Goal: Information Seeking & Learning: Compare options

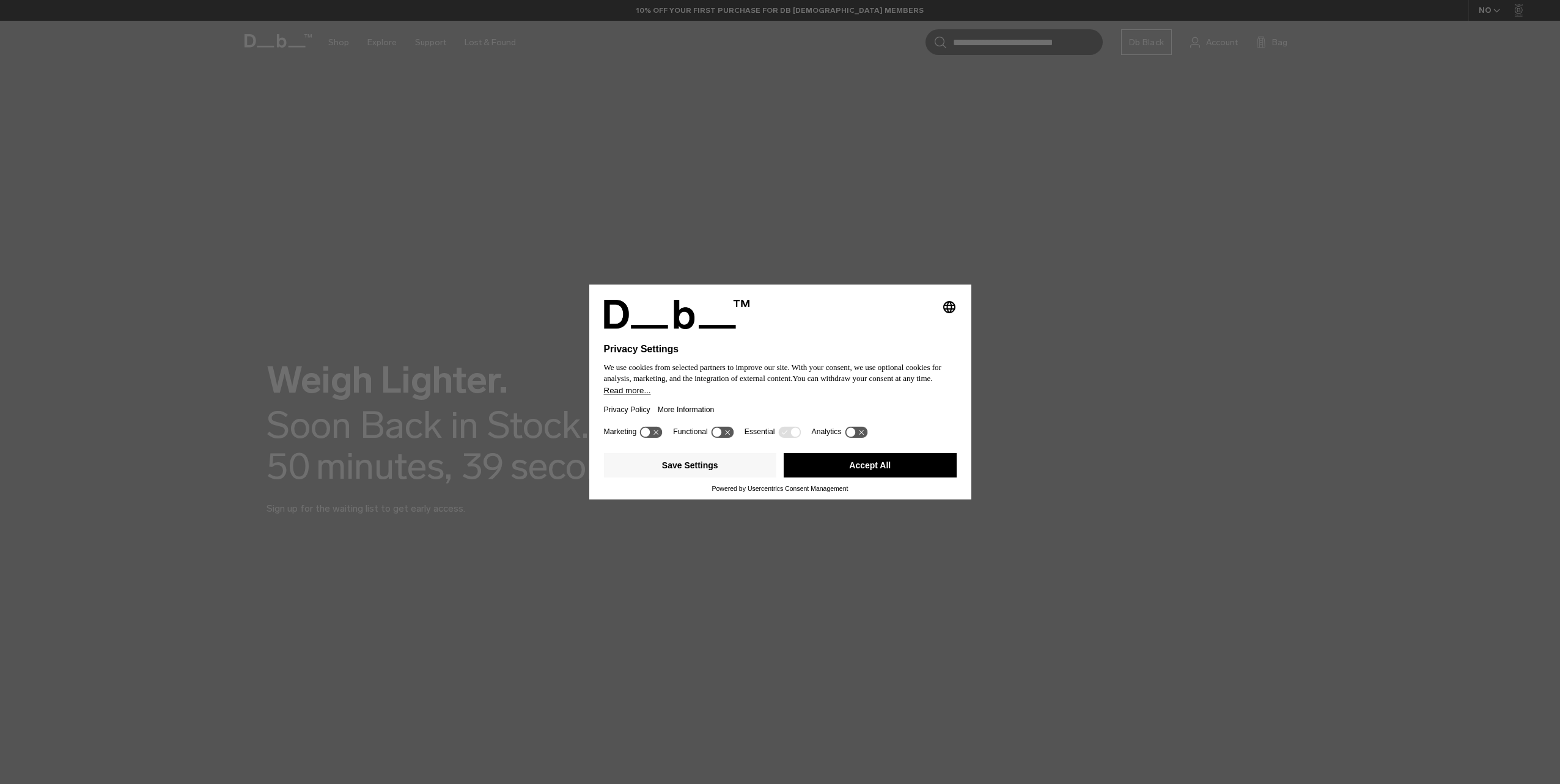
click at [839, 464] on button "Accept All" at bounding box center [870, 465] width 173 height 25
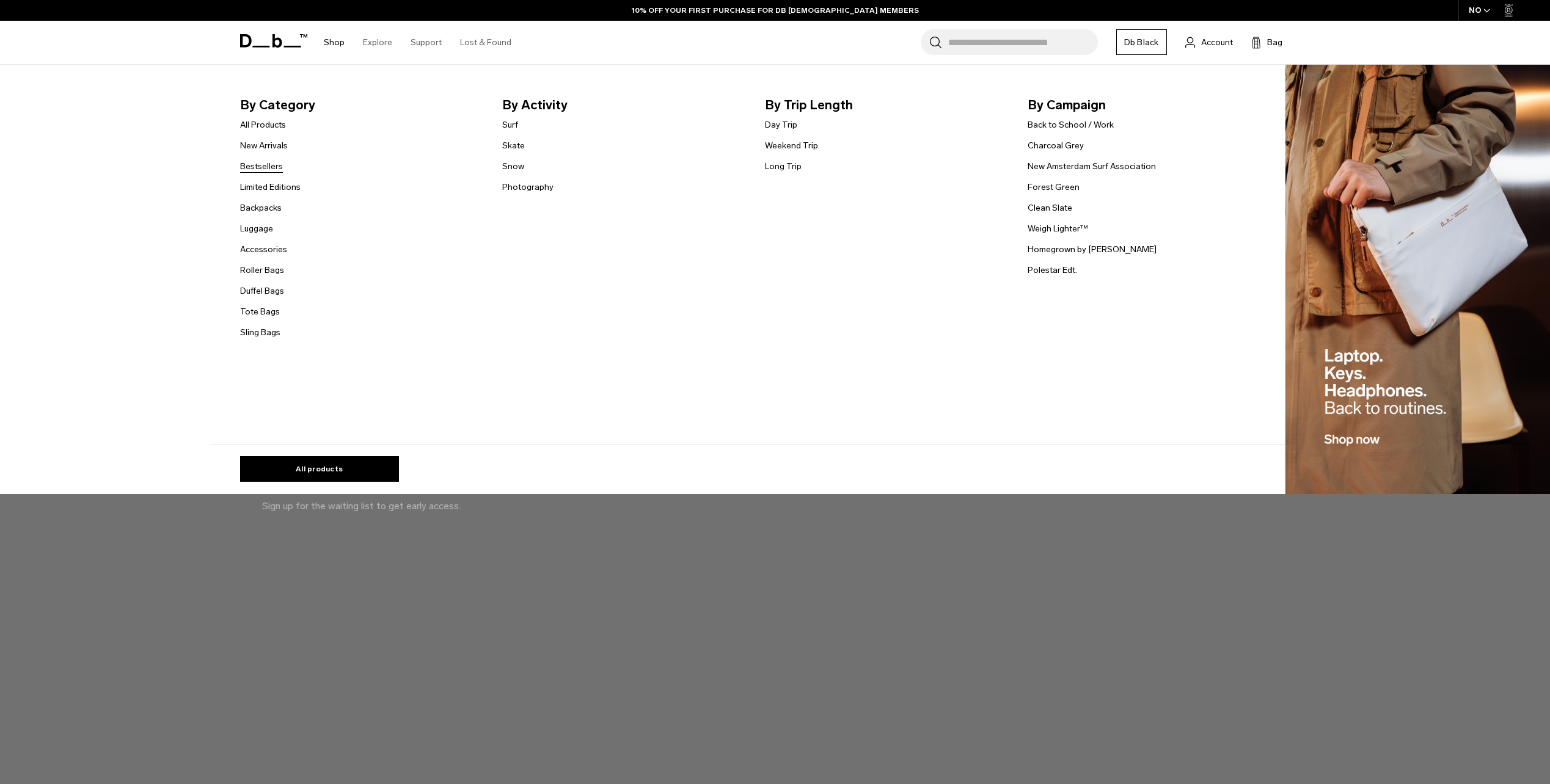
click at [269, 164] on link "Bestsellers" at bounding box center [261, 166] width 43 height 12
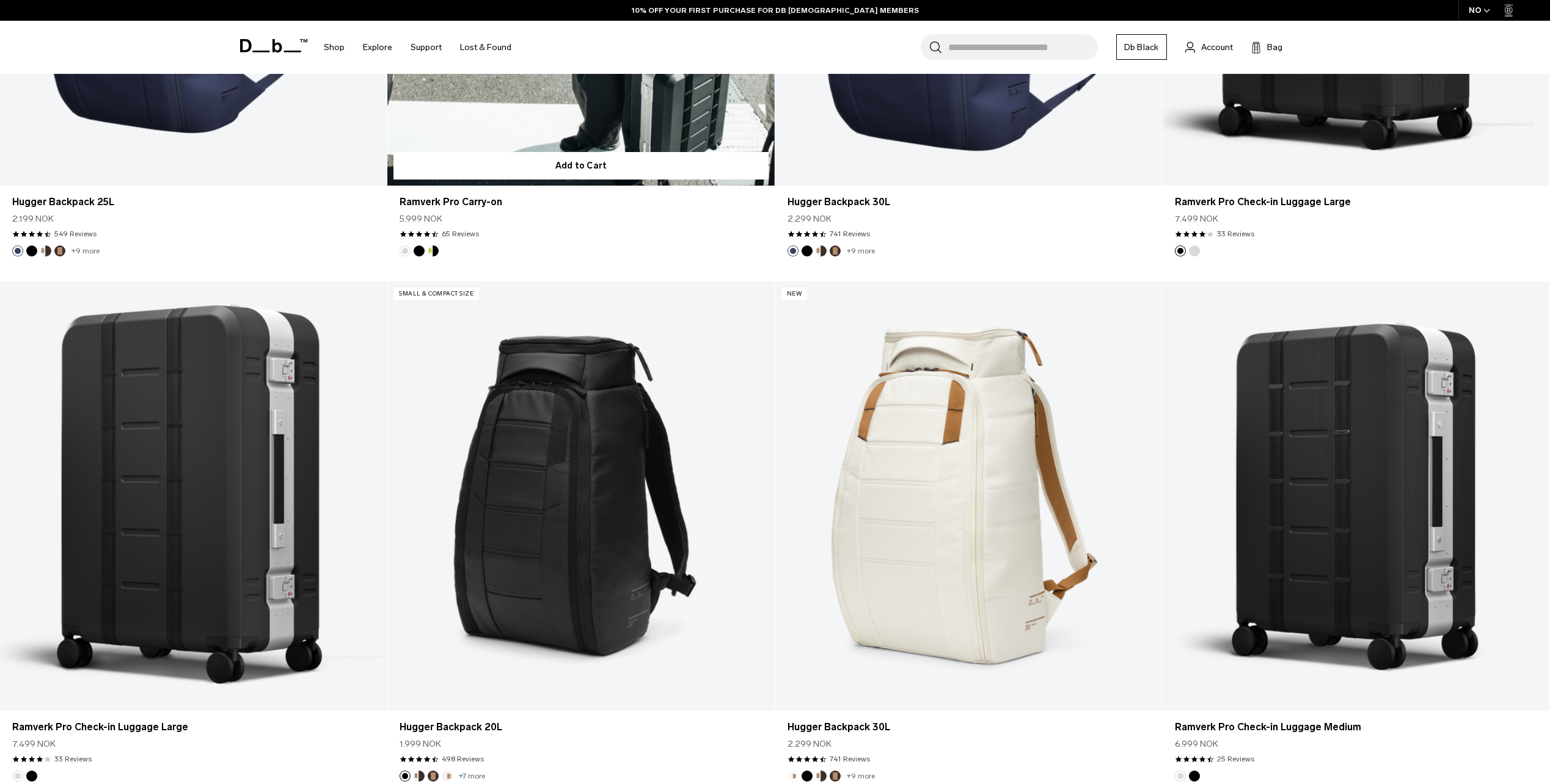
scroll to position [1222, 0]
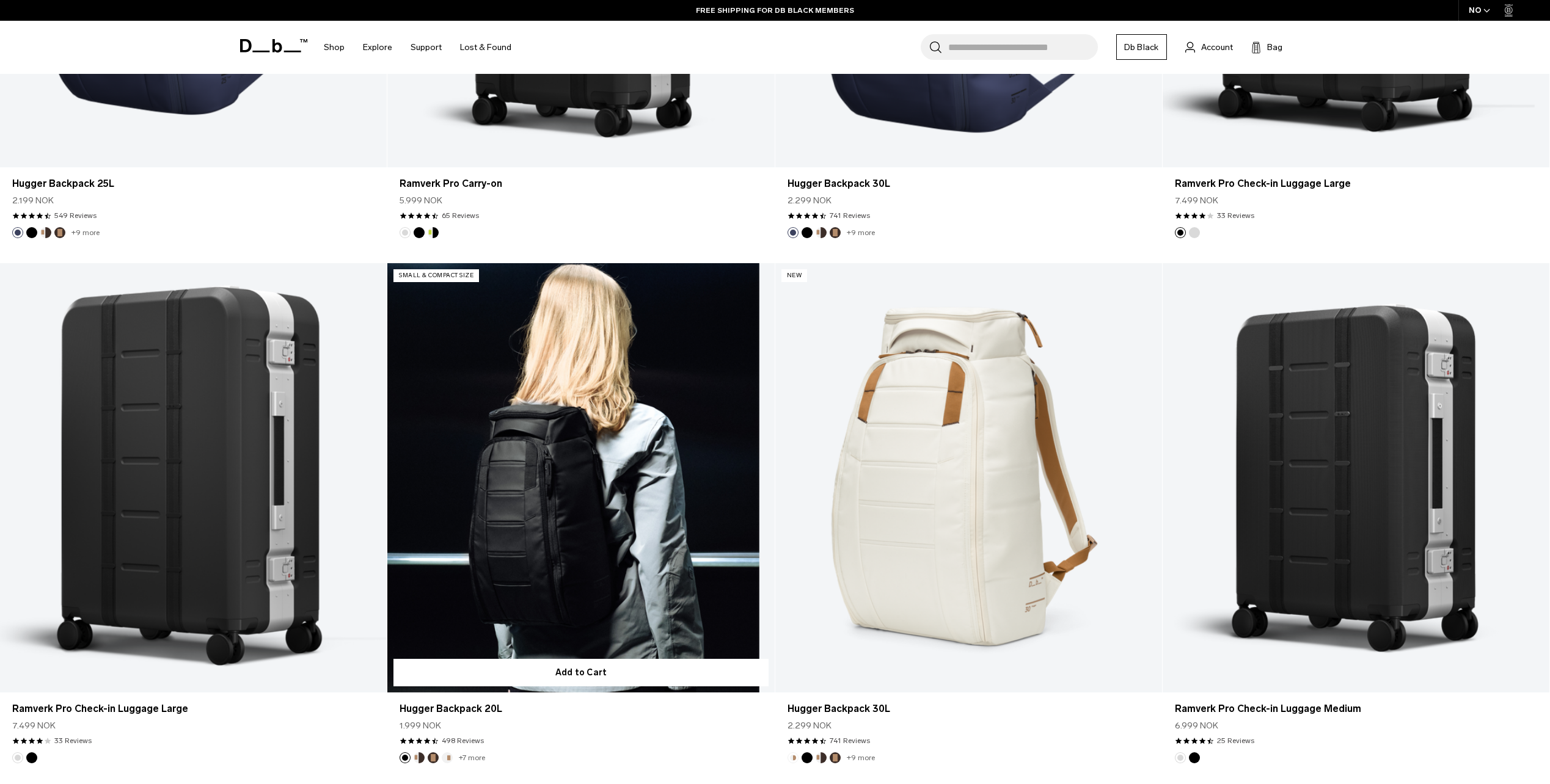
click at [648, 395] on link "Hugger Backpack 20L" at bounding box center [580, 479] width 386 height 430
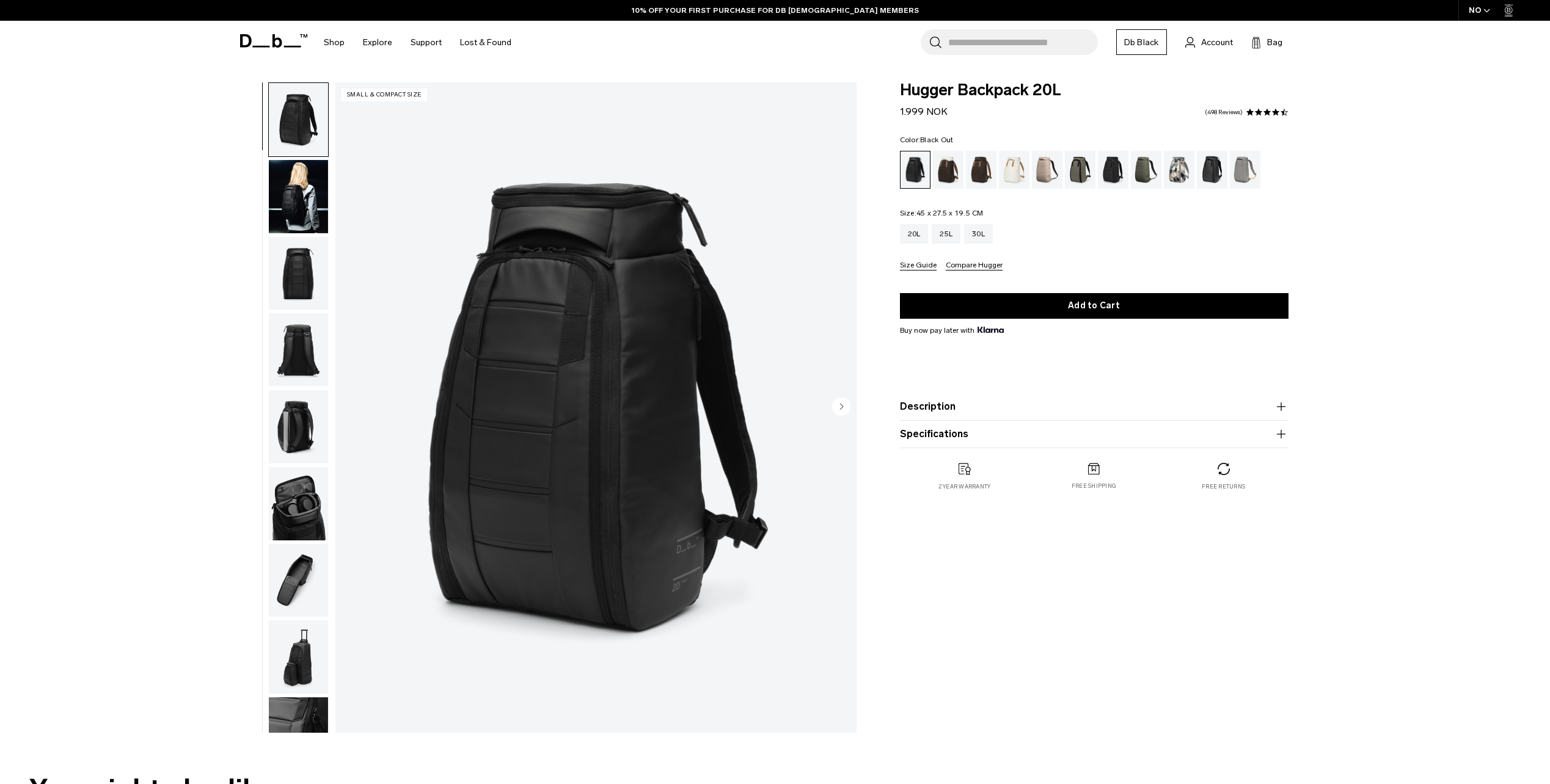
click at [946, 412] on button "Description" at bounding box center [1094, 406] width 388 height 14
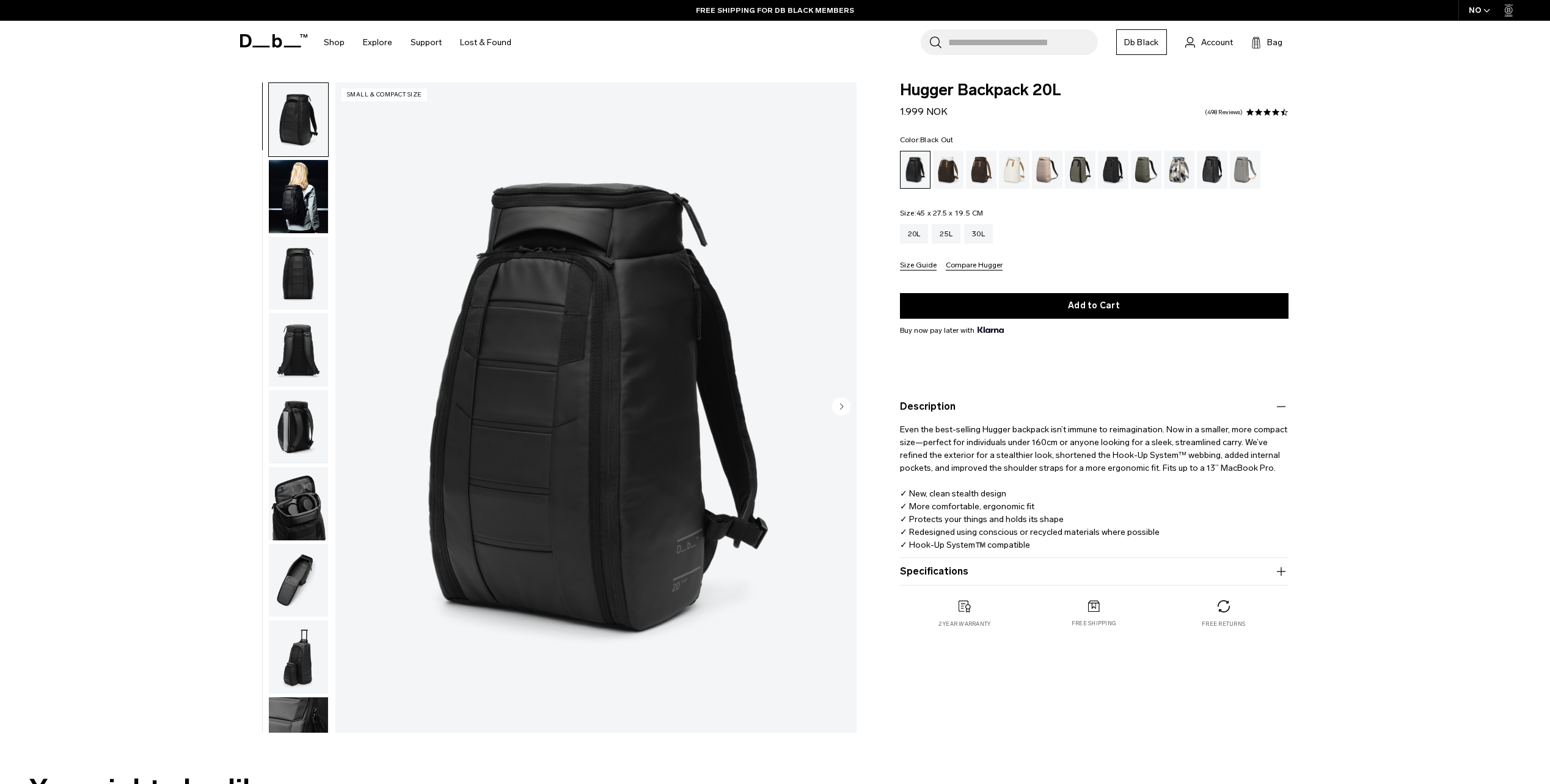
click at [299, 215] on img "button" at bounding box center [299, 196] width 59 height 73
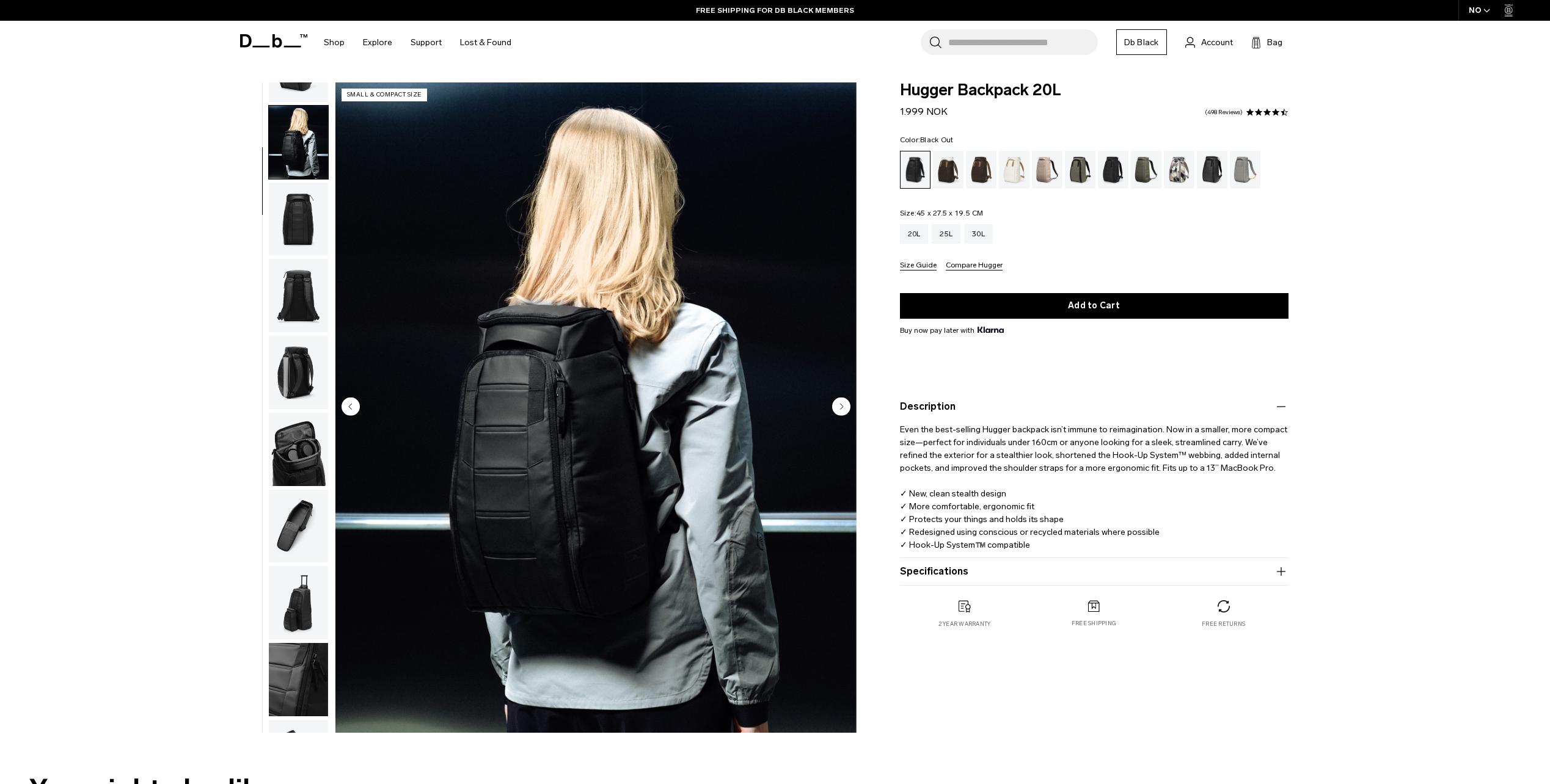
scroll to position [77, 0]
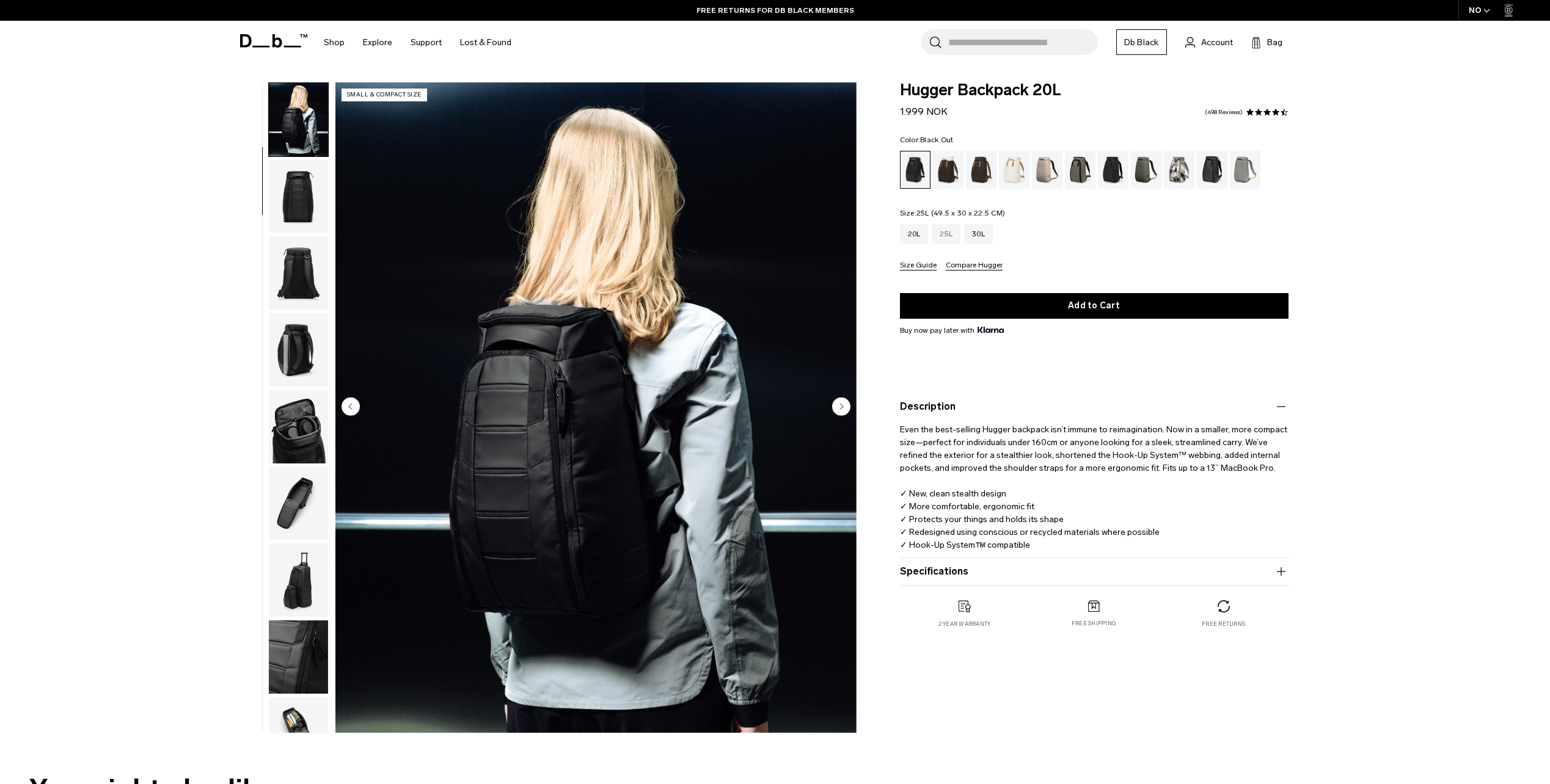
click at [947, 238] on div "25L" at bounding box center [946, 234] width 29 height 20
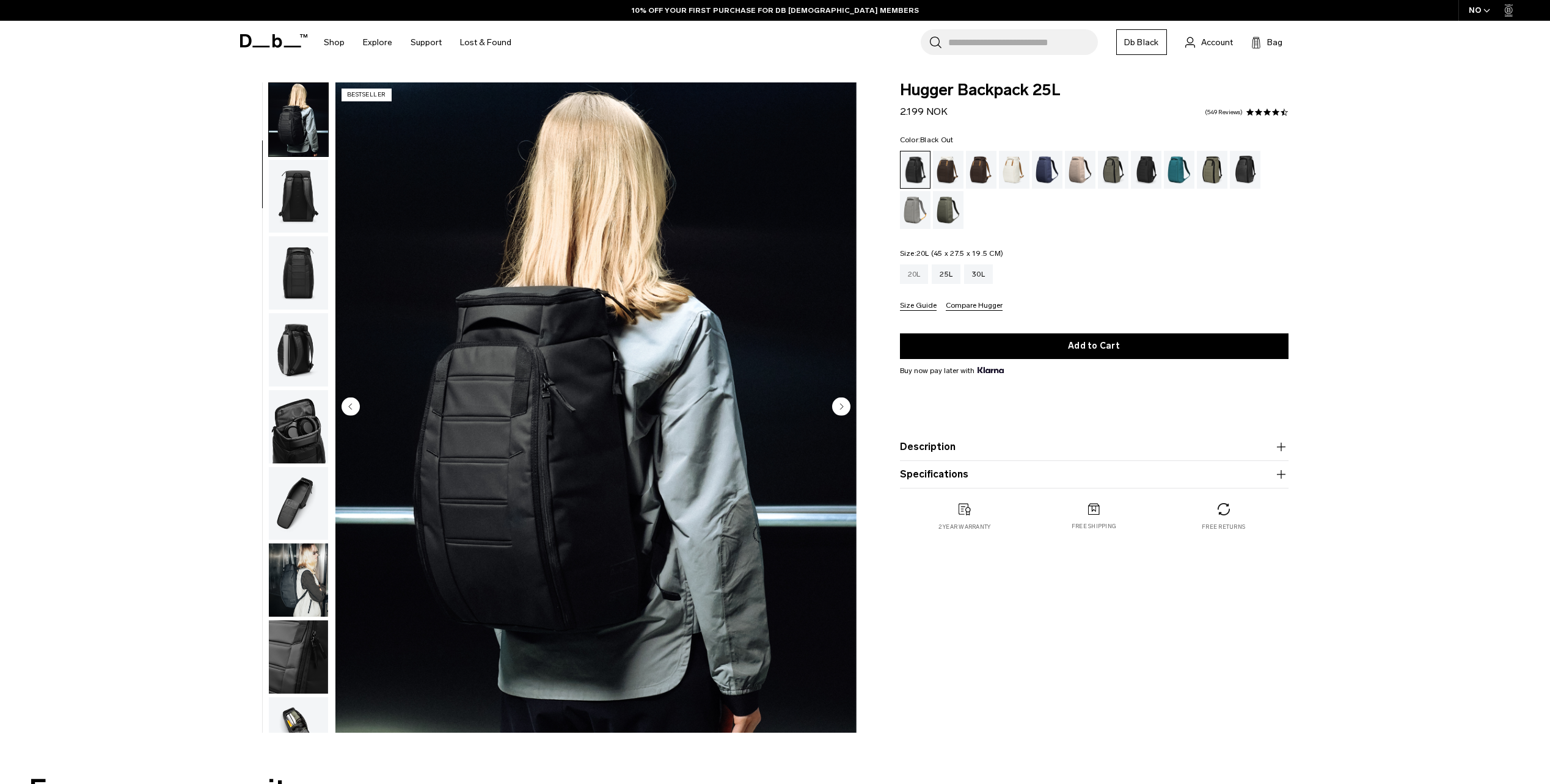
click at [922, 279] on div "20L" at bounding box center [914, 274] width 29 height 20
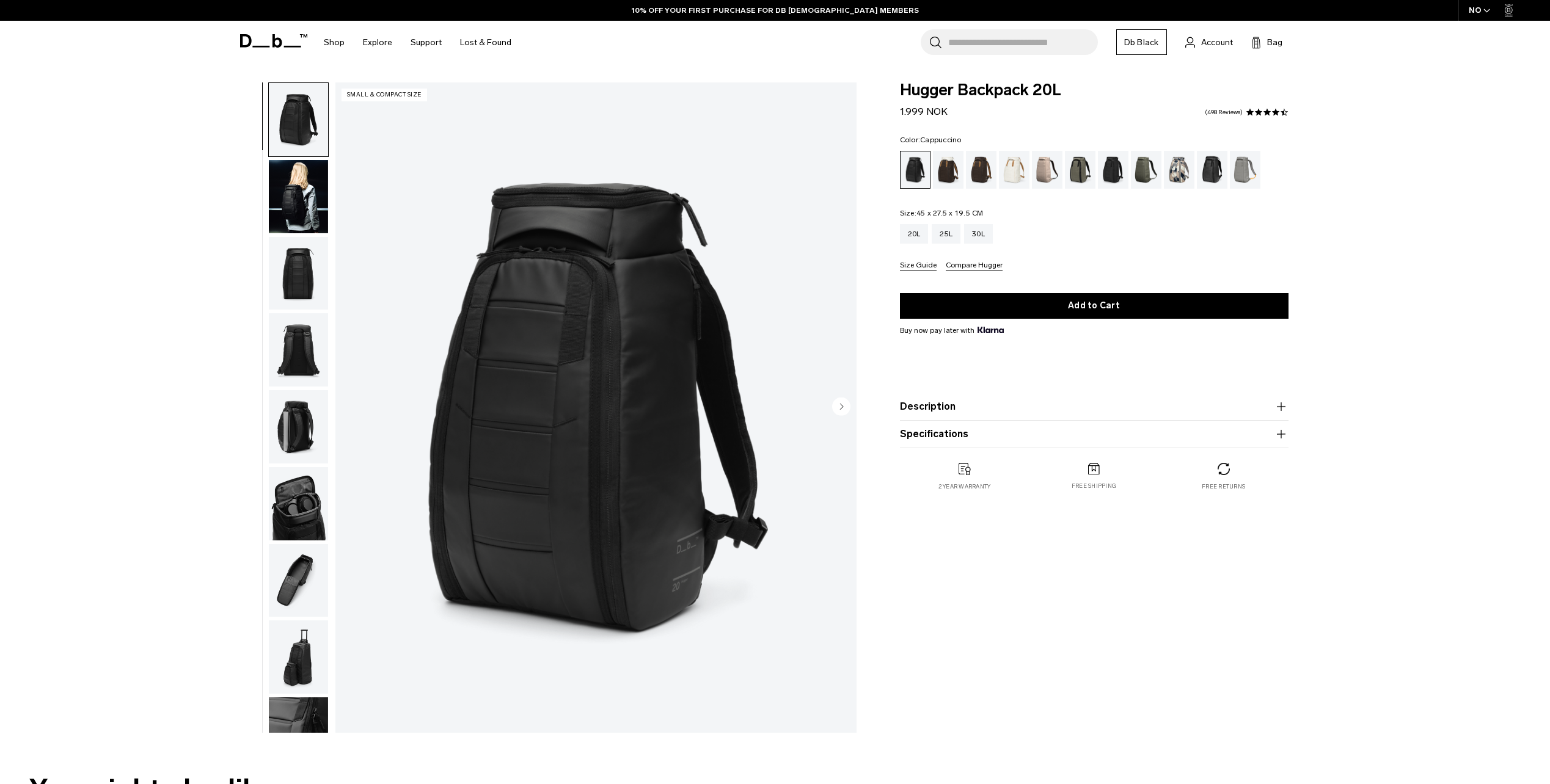
click at [940, 169] on div "Cappuccino" at bounding box center [948, 170] width 31 height 38
drag, startPoint x: 0, startPoint y: 0, endPoint x: 1008, endPoint y: 173, distance: 1022.7
click at [1008, 173] on div "Oatmilk" at bounding box center [1014, 170] width 31 height 38
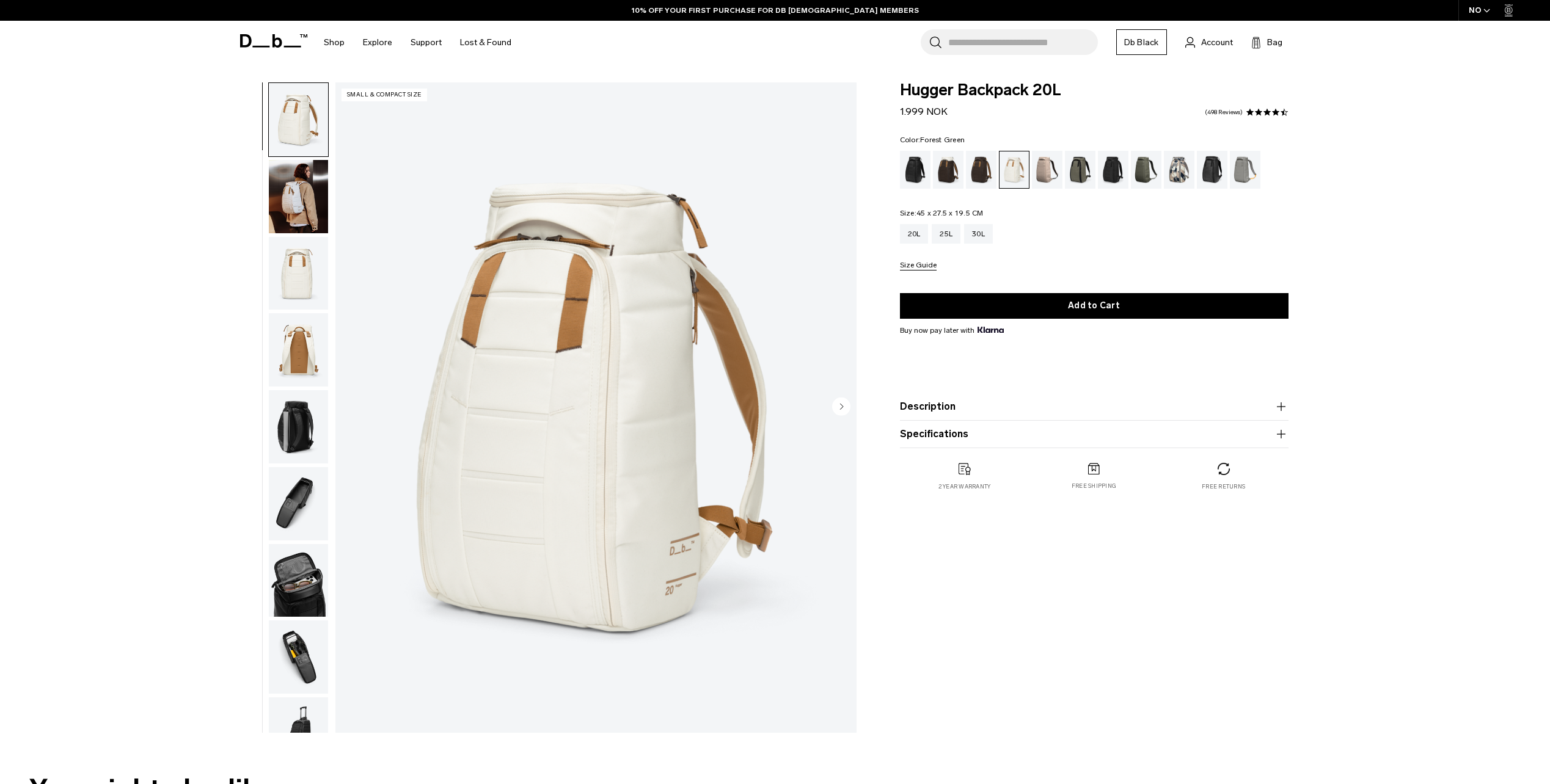
click at [1078, 167] on div "Forest Green" at bounding box center [1080, 170] width 31 height 38
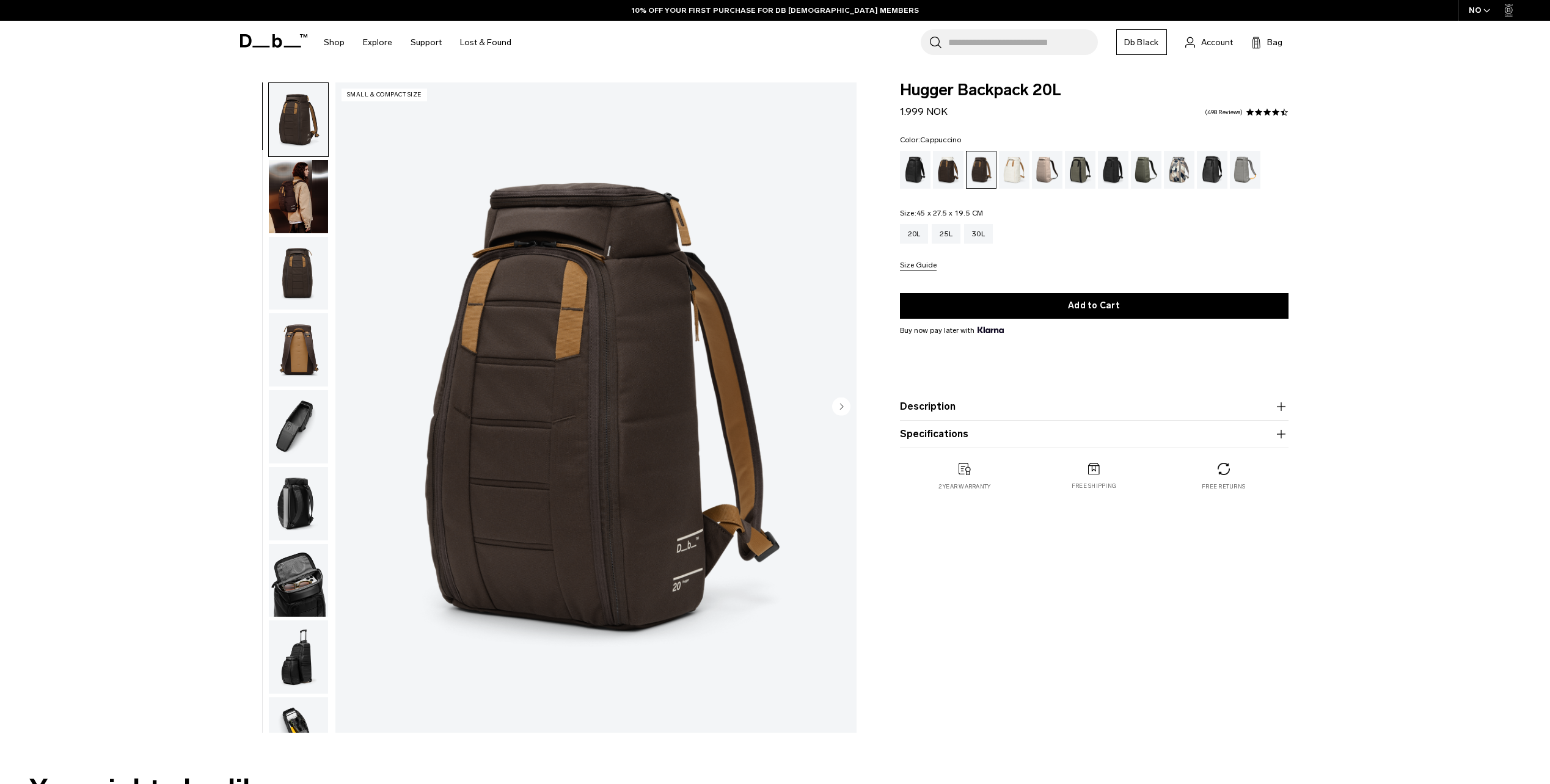
click at [954, 162] on div "Cappuccino" at bounding box center [948, 170] width 31 height 38
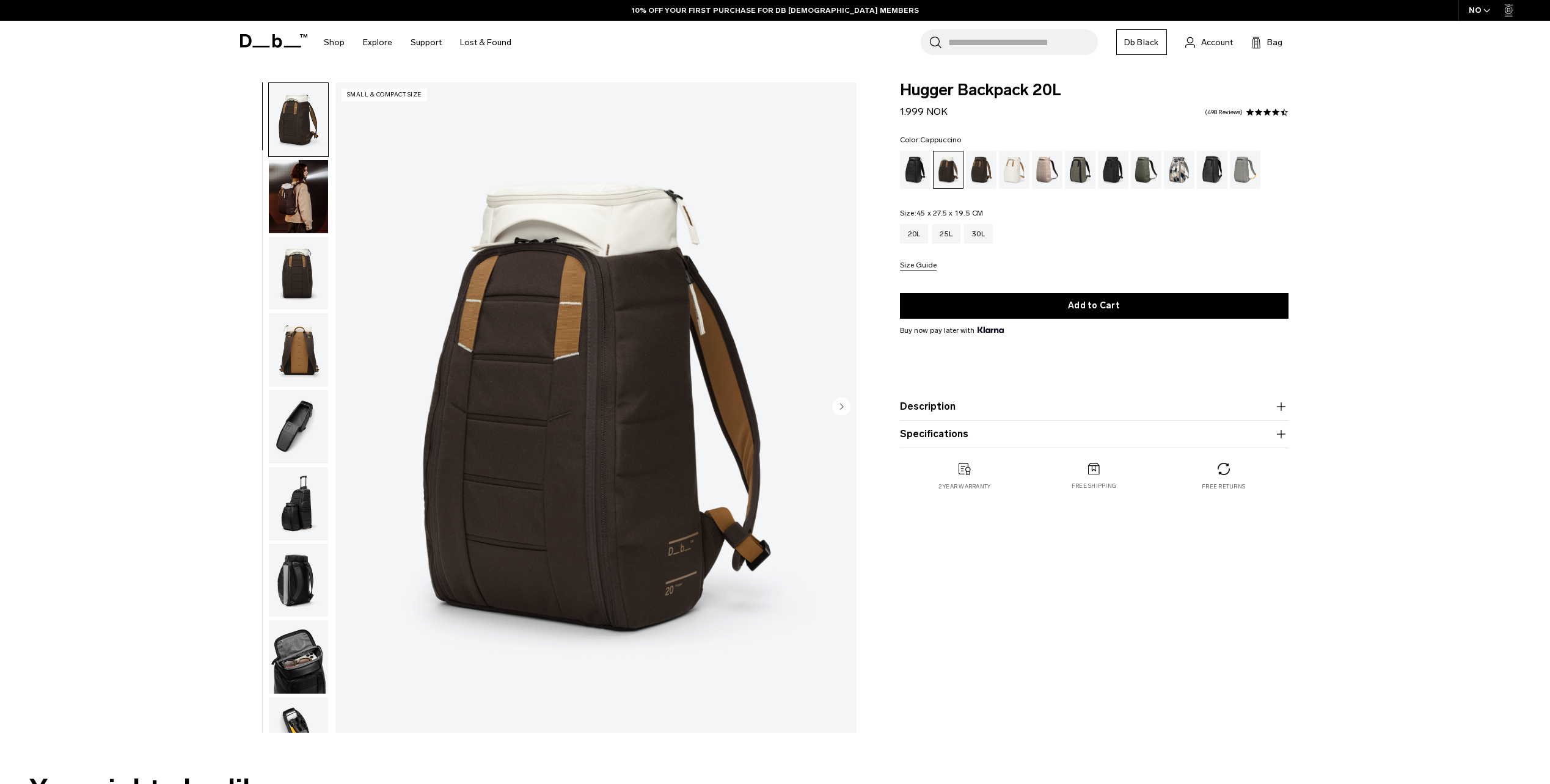
click at [305, 206] on img "button" at bounding box center [299, 196] width 59 height 73
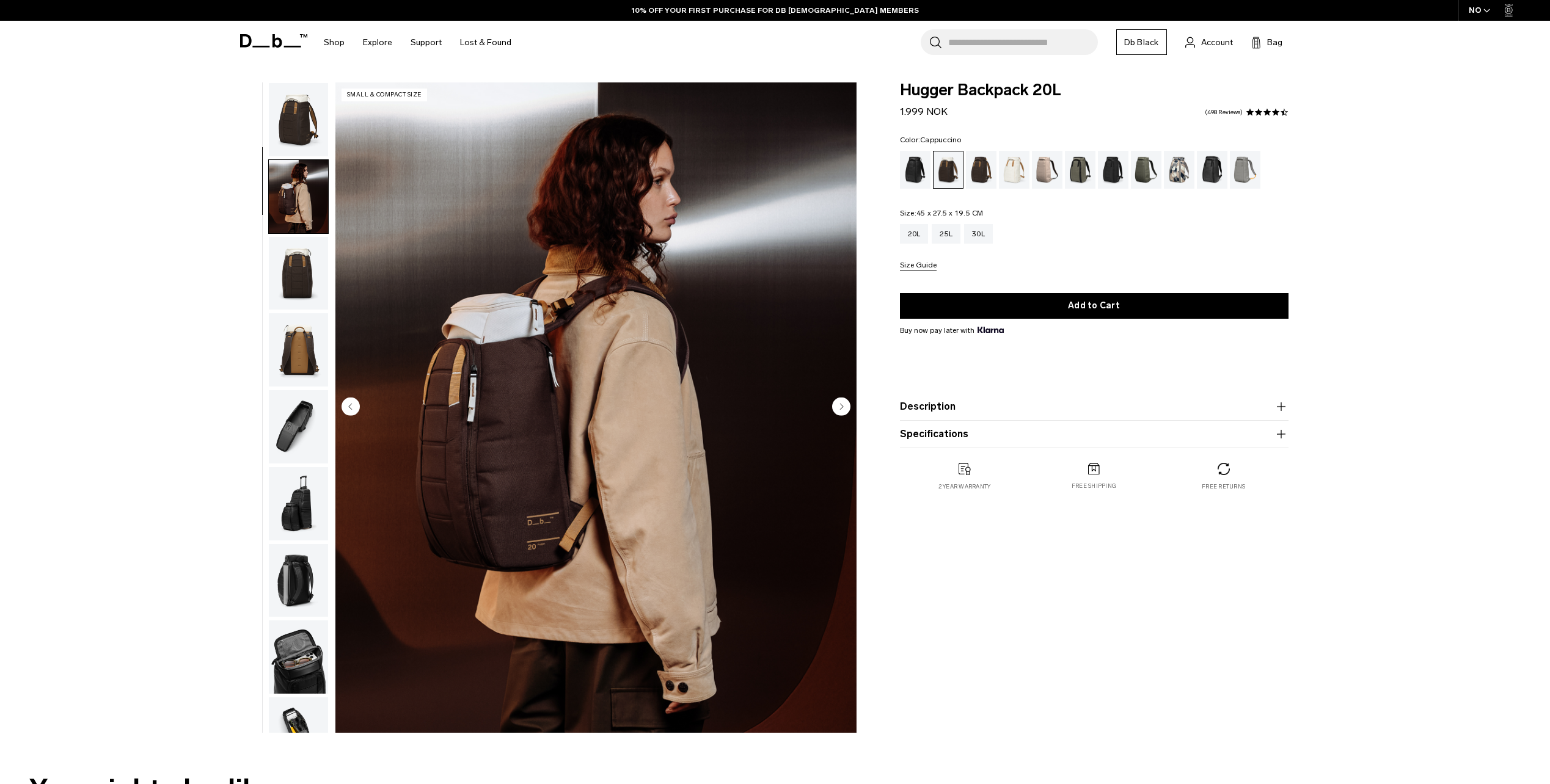
scroll to position [77, 0]
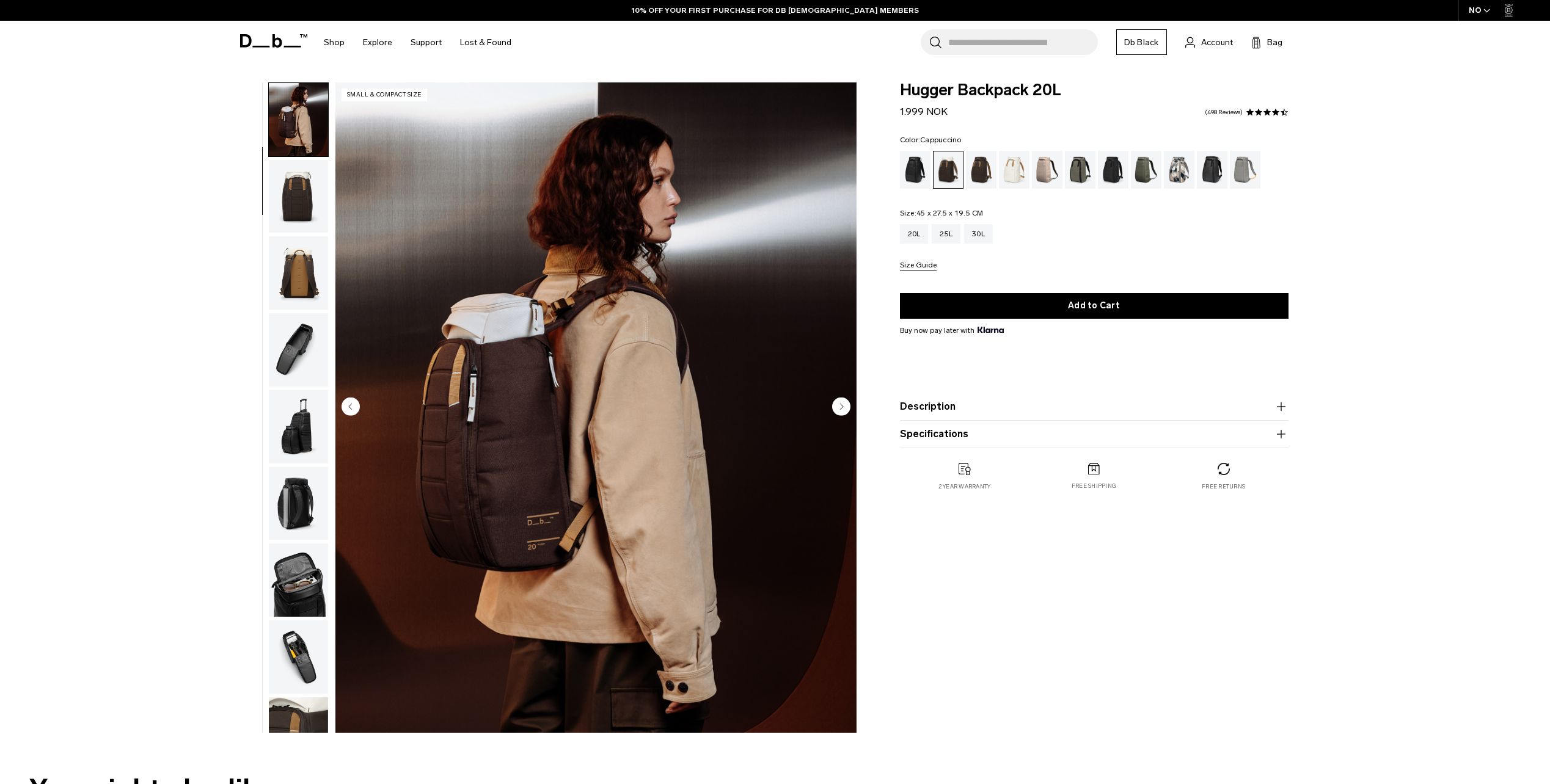
click at [305, 199] on img "button" at bounding box center [299, 196] width 59 height 73
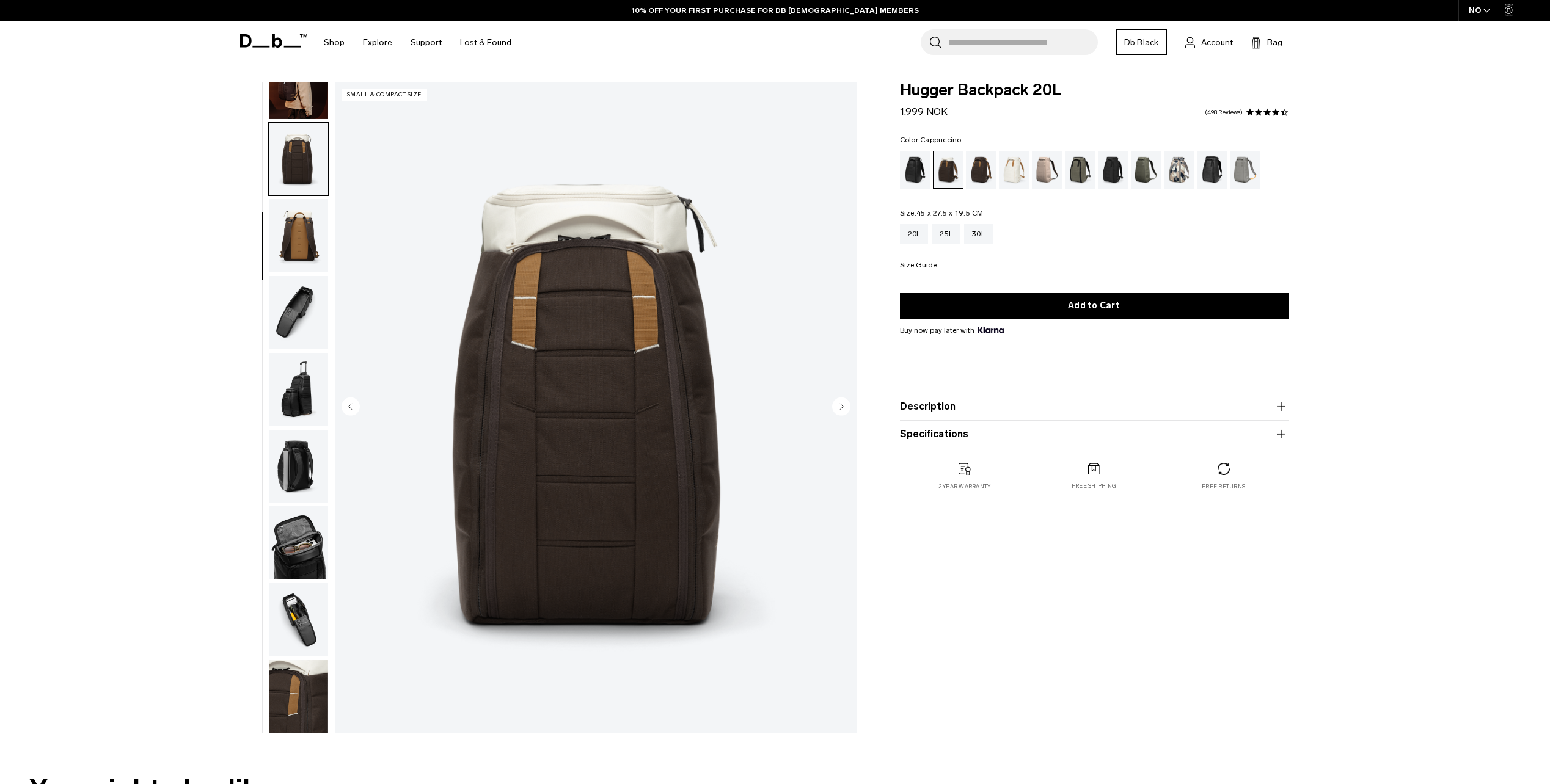
scroll to position [115, 0]
click at [305, 199] on img "button" at bounding box center [299, 234] width 59 height 73
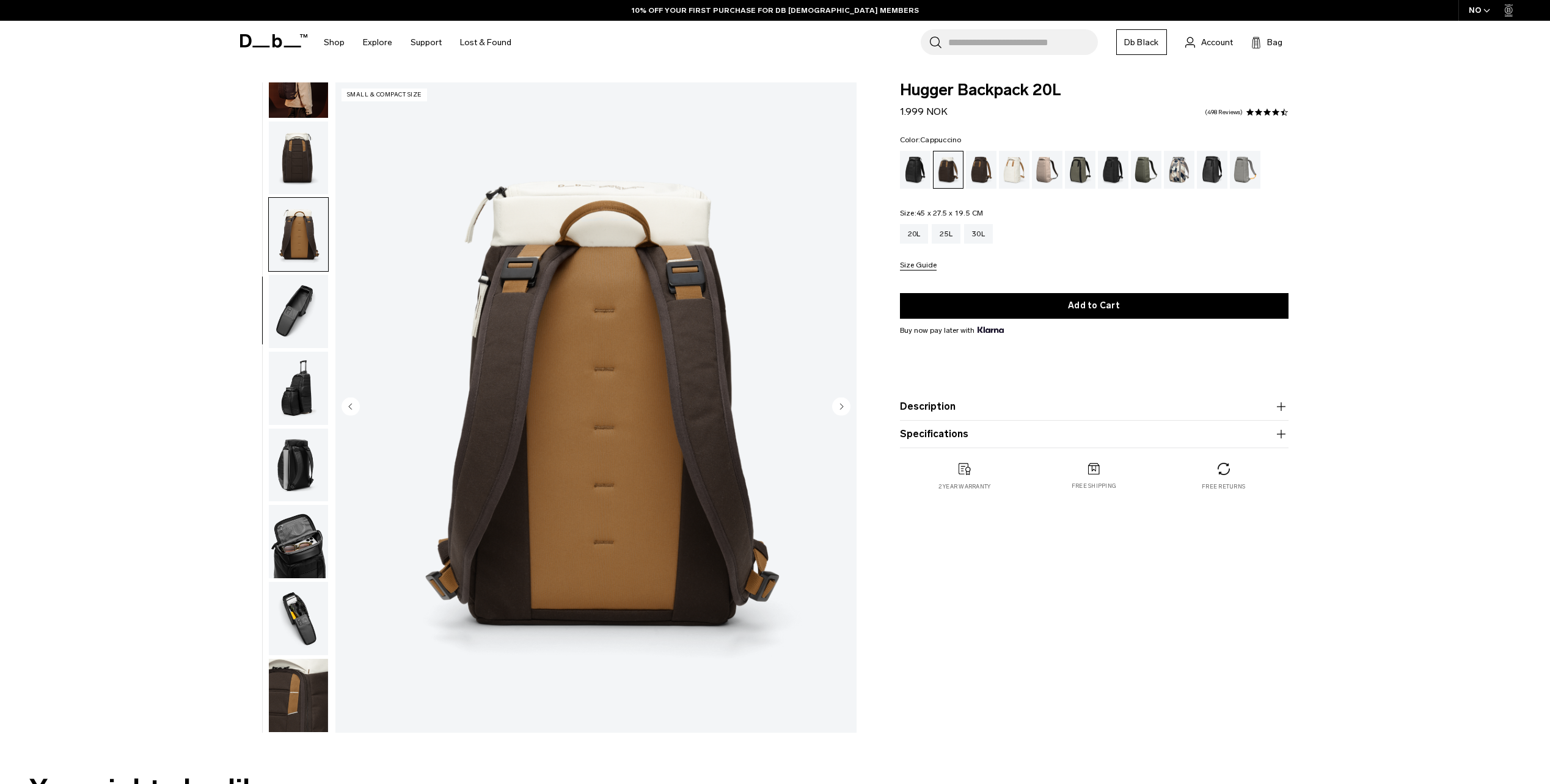
click at [287, 302] on img "button" at bounding box center [299, 311] width 59 height 73
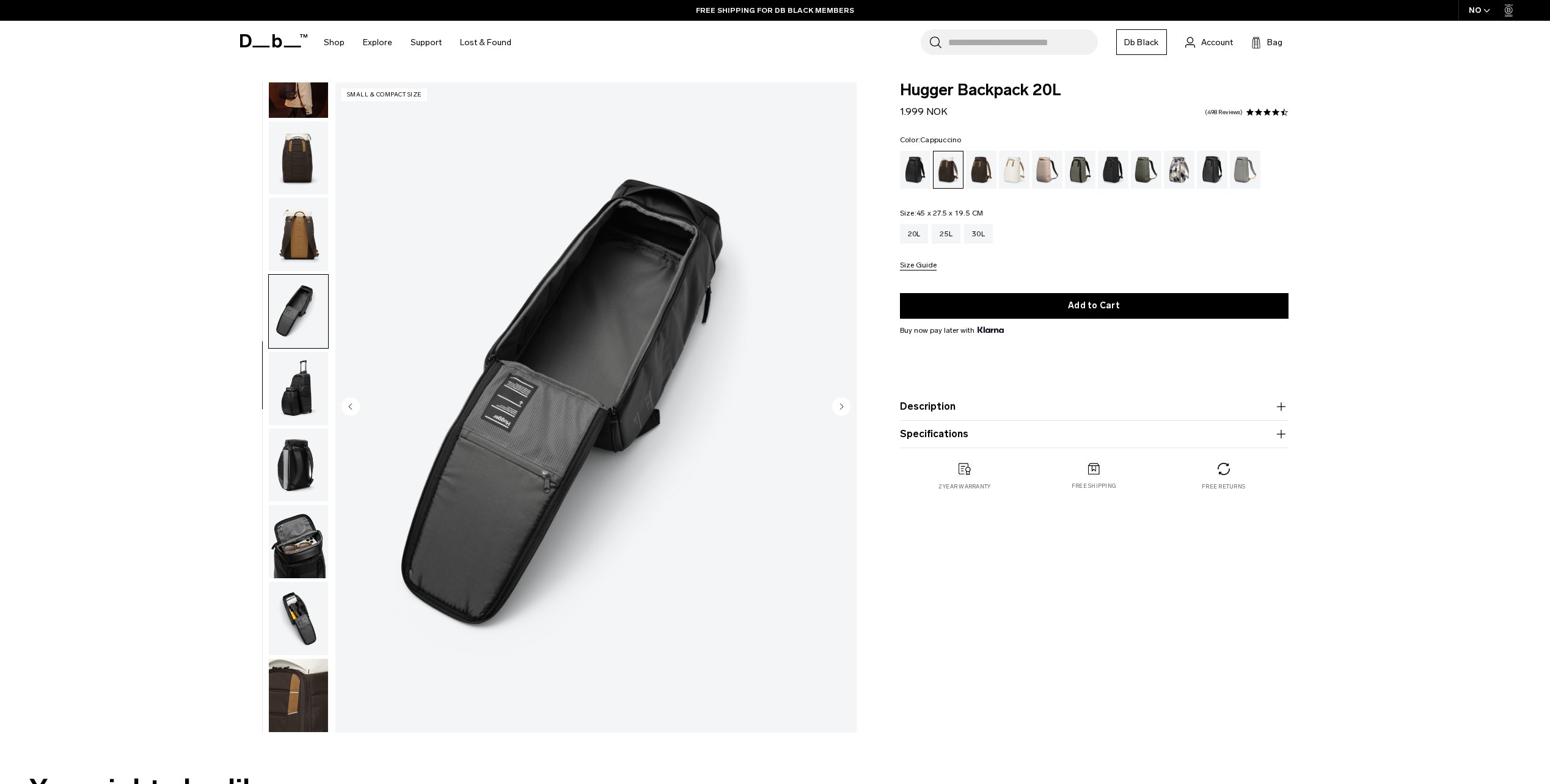
click at [319, 384] on img "button" at bounding box center [299, 388] width 59 height 73
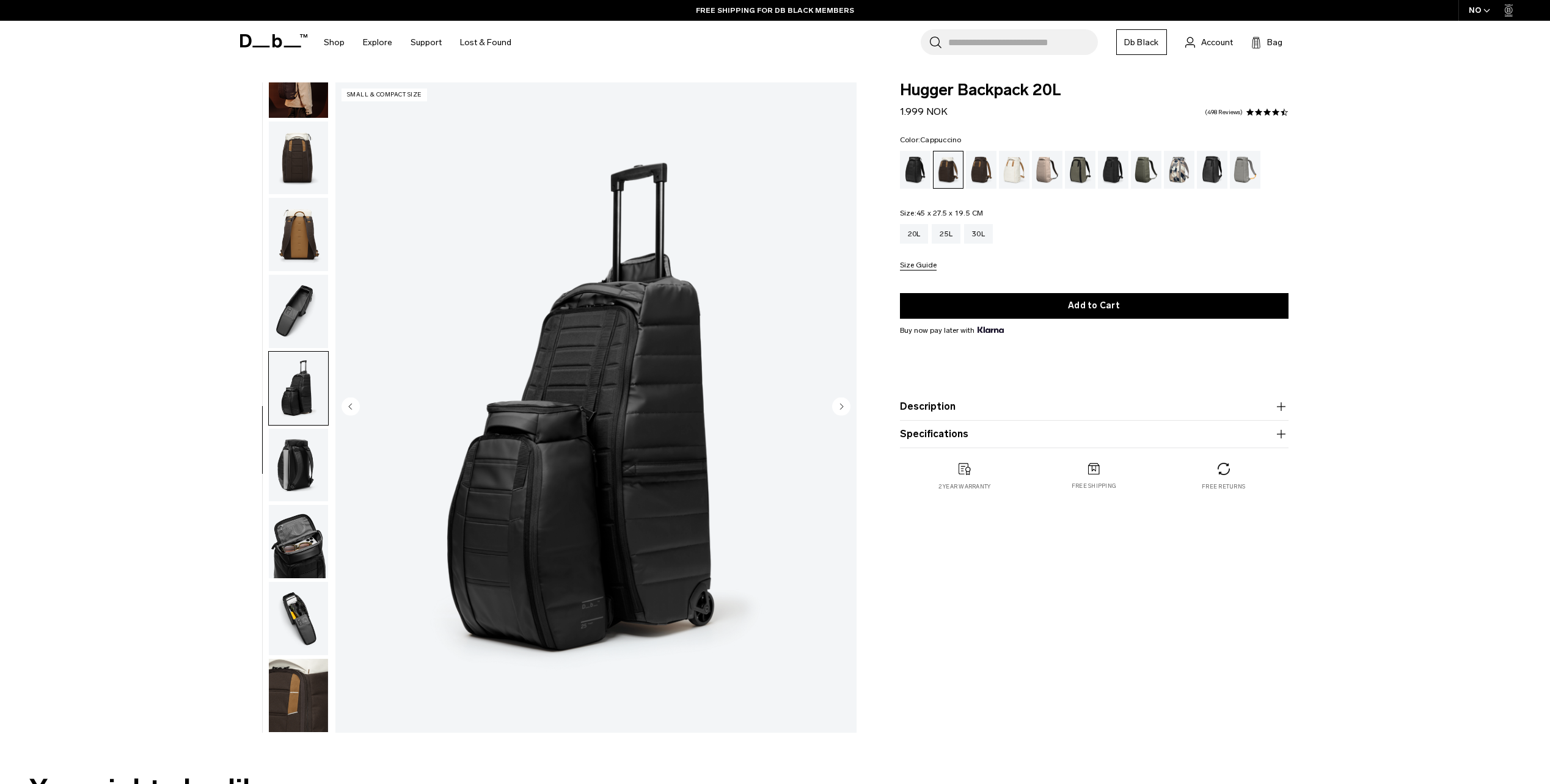
click at [320, 451] on img "button" at bounding box center [299, 465] width 59 height 73
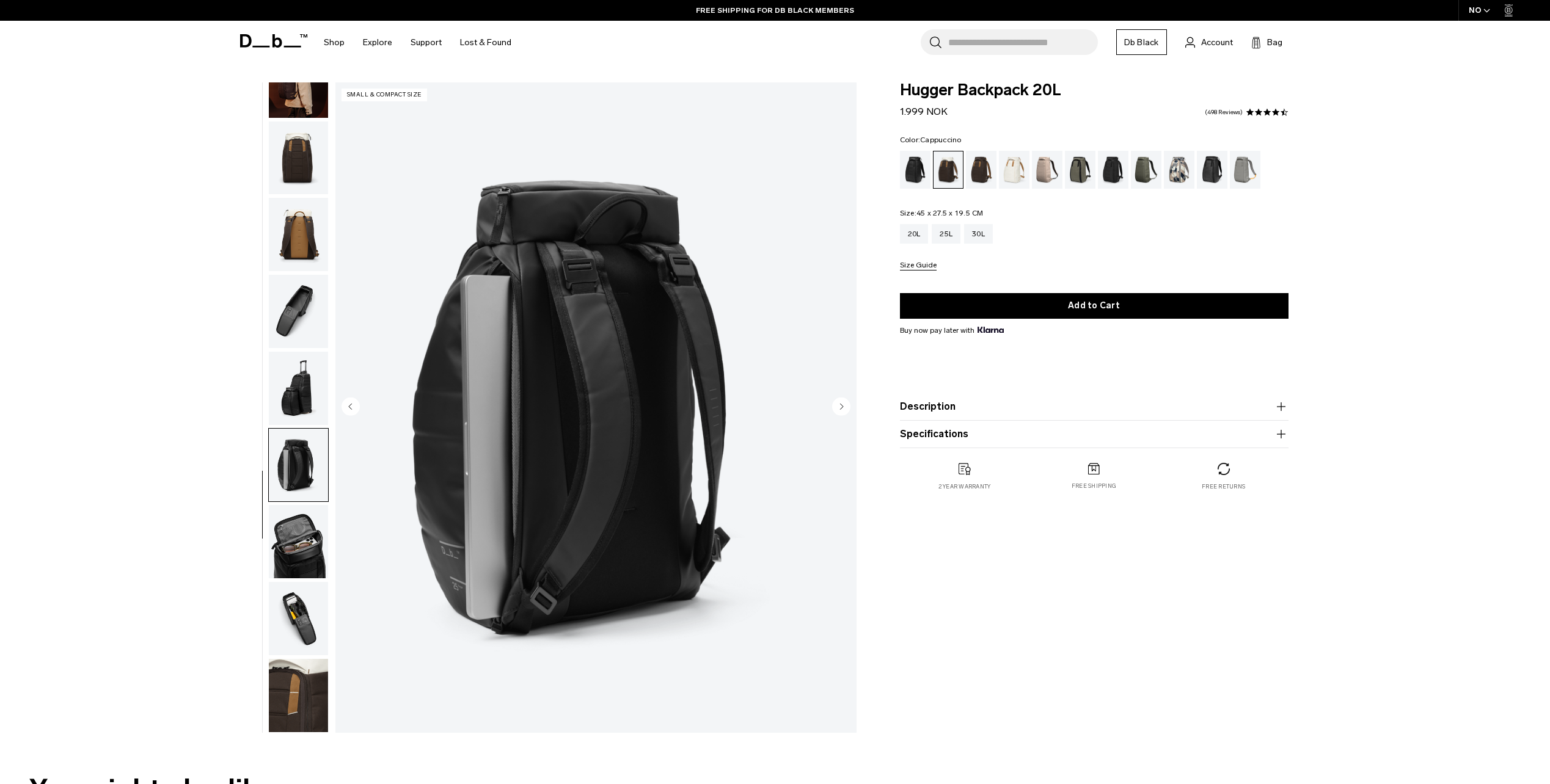
click at [290, 663] on img "button" at bounding box center [299, 696] width 59 height 73
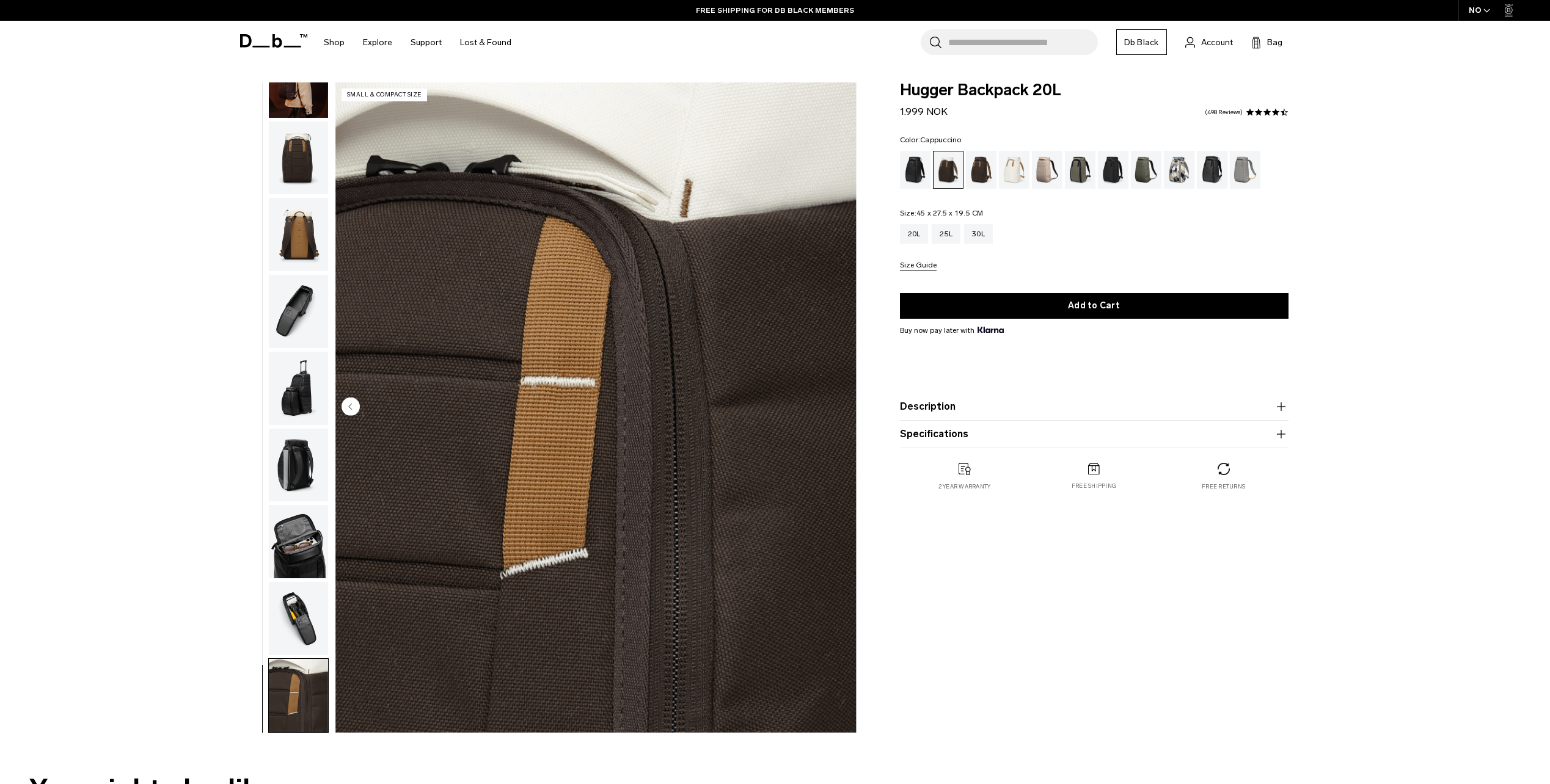
scroll to position [0, 0]
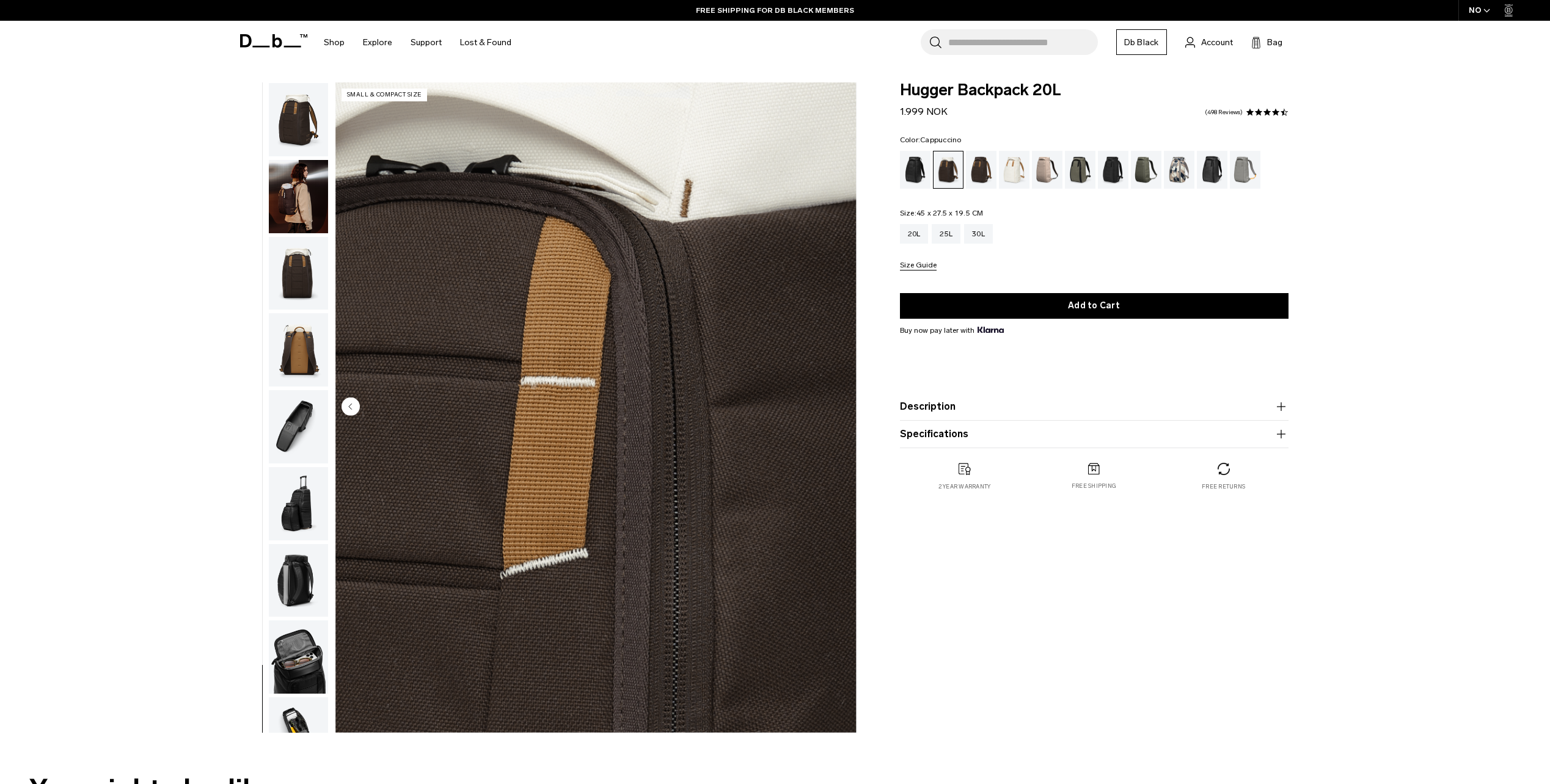
click at [300, 101] on img "button" at bounding box center [299, 119] width 59 height 73
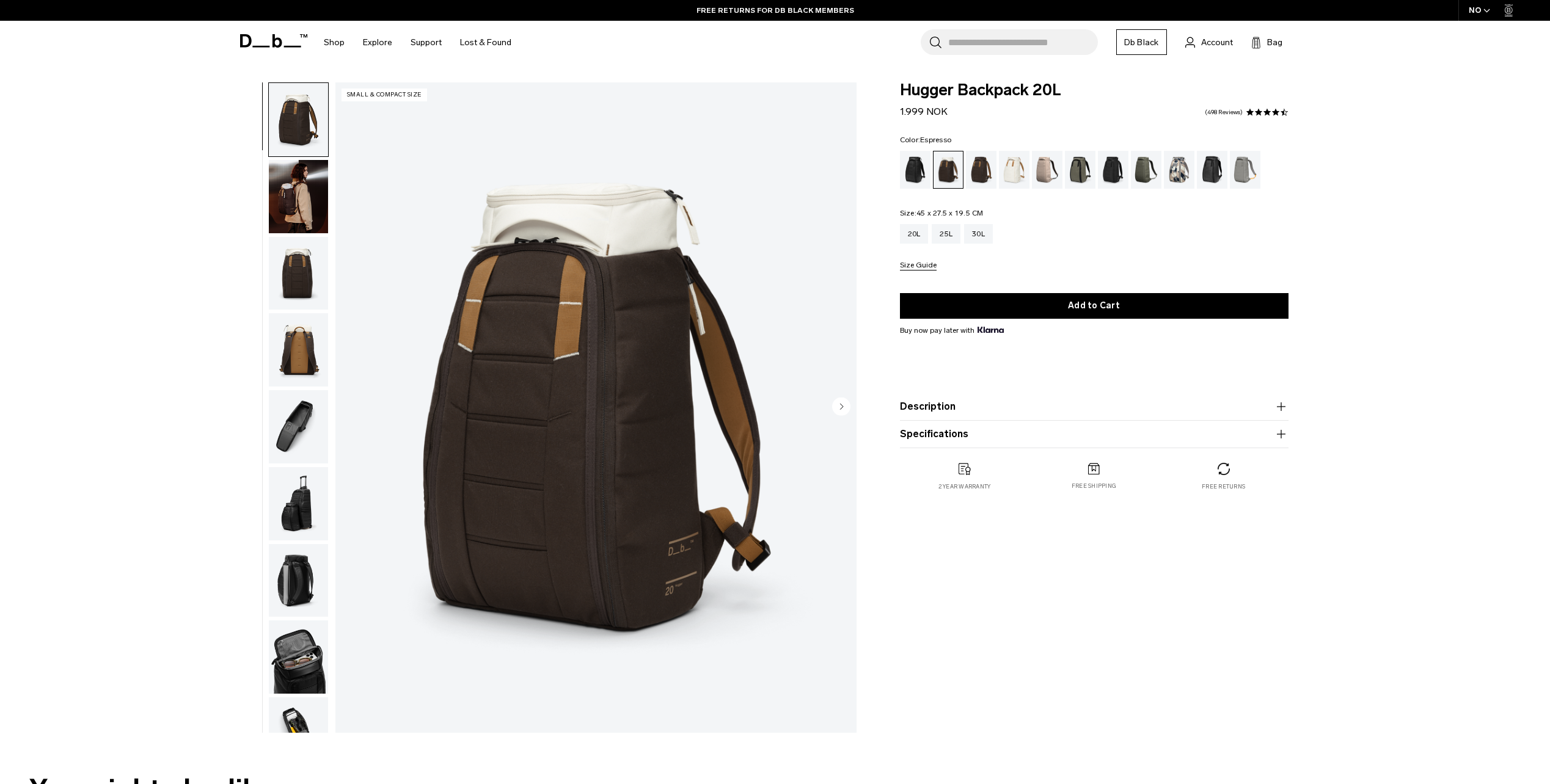
click at [972, 173] on div "Espresso" at bounding box center [981, 170] width 31 height 38
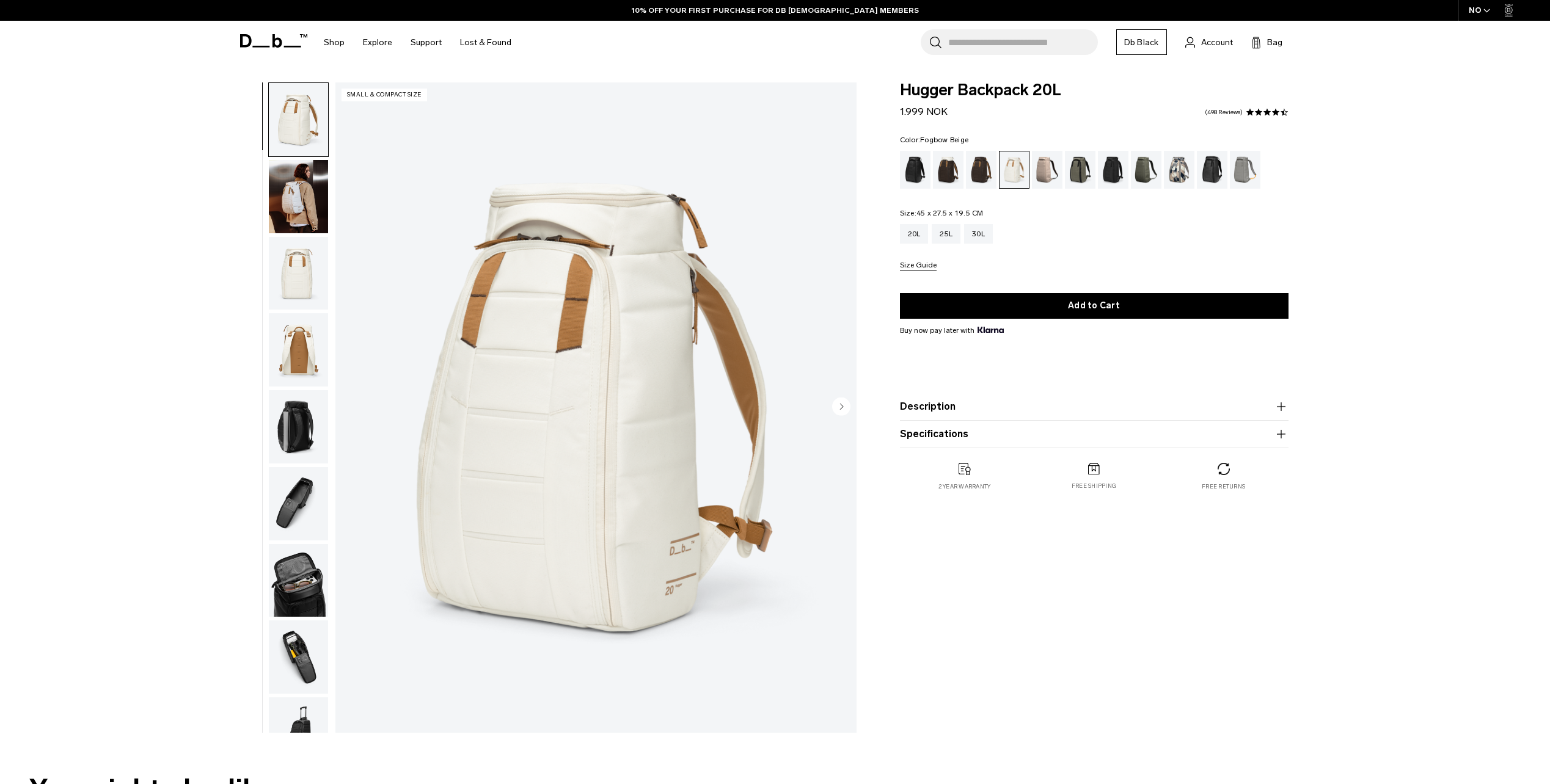
click at [1049, 173] on div "Fogbow Beige" at bounding box center [1047, 170] width 31 height 38
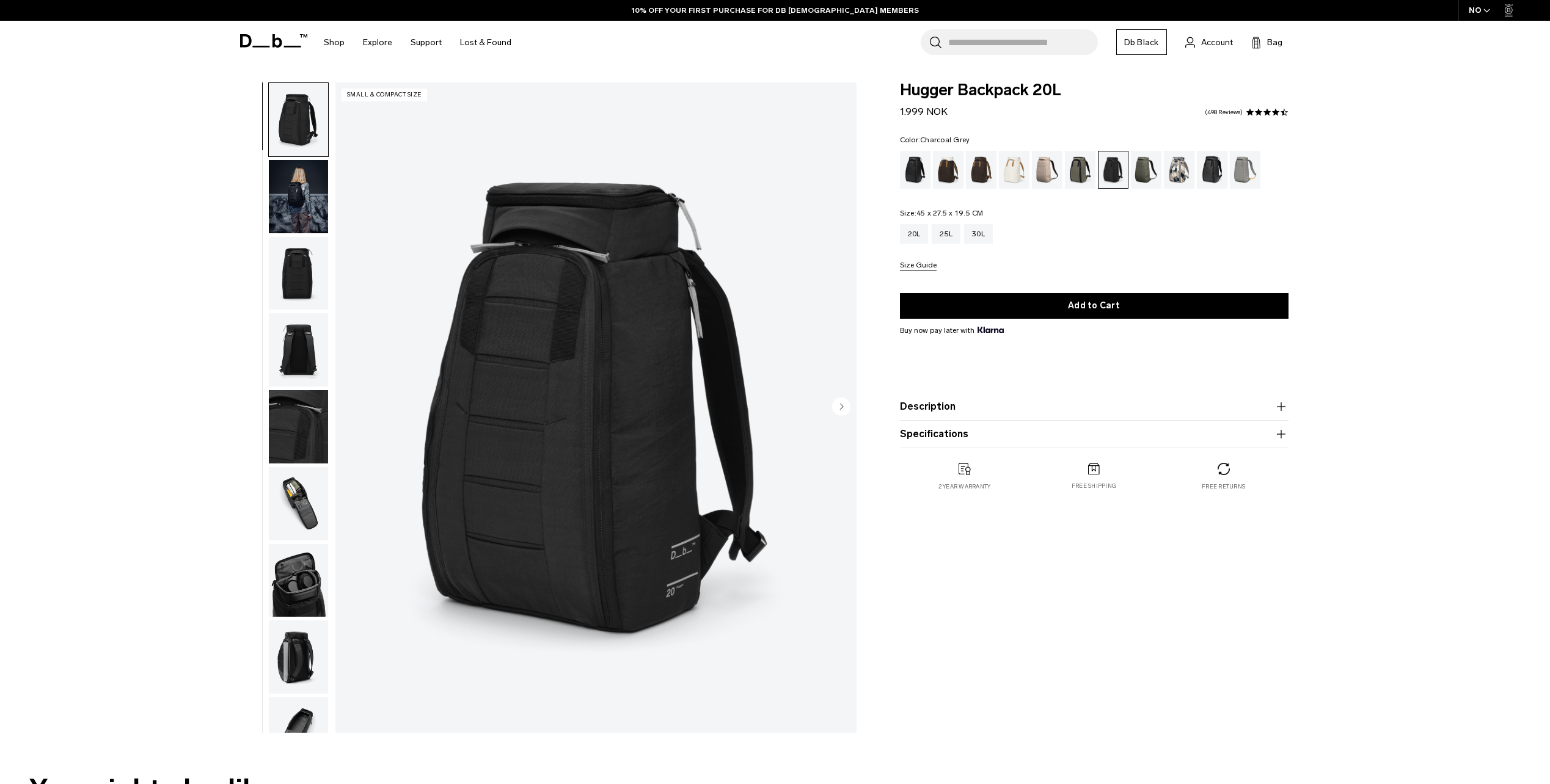
click at [1145, 173] on div "Moss Green" at bounding box center [1146, 170] width 31 height 38
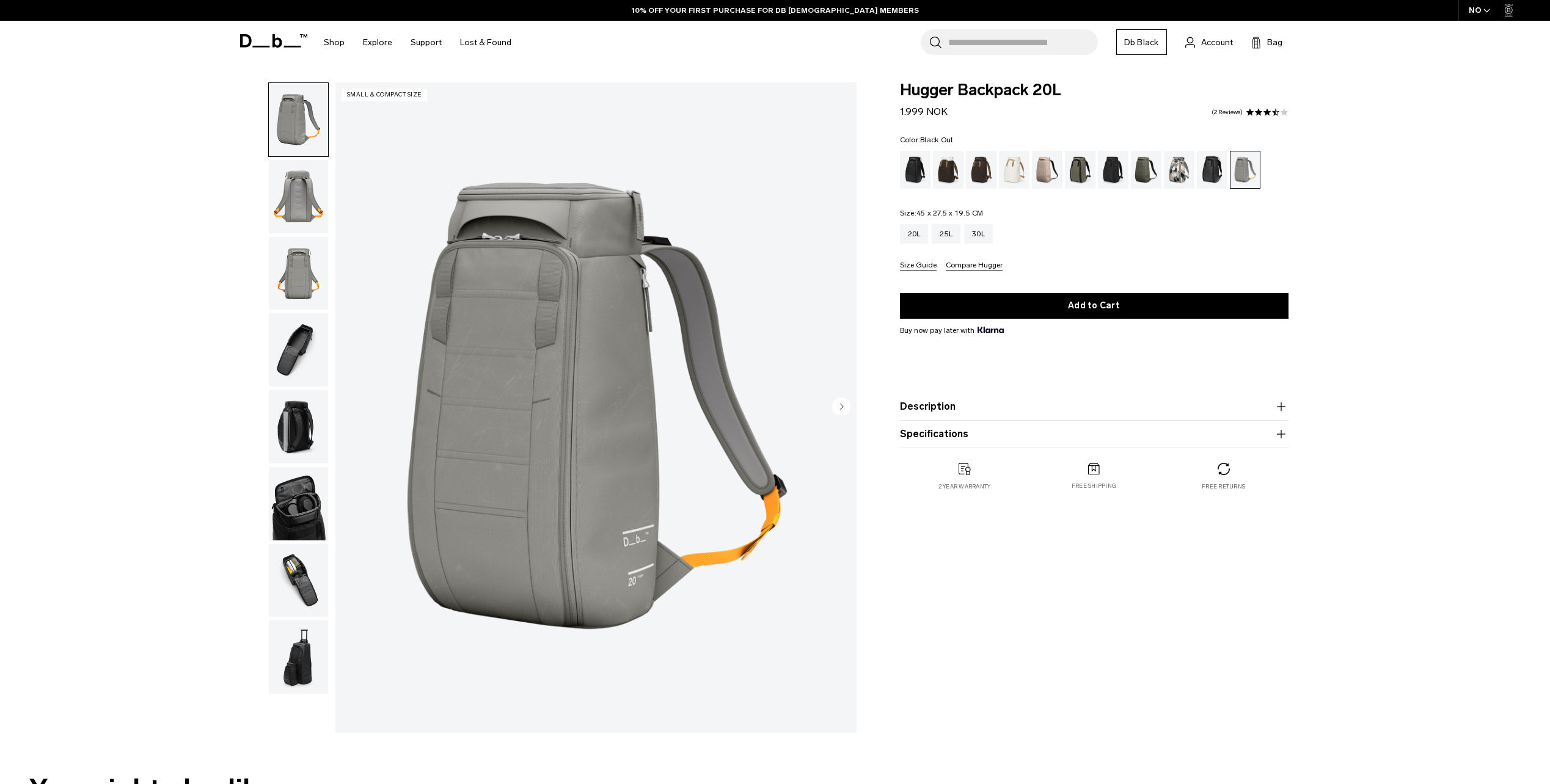
click at [919, 177] on div "Black Out" at bounding box center [915, 170] width 31 height 38
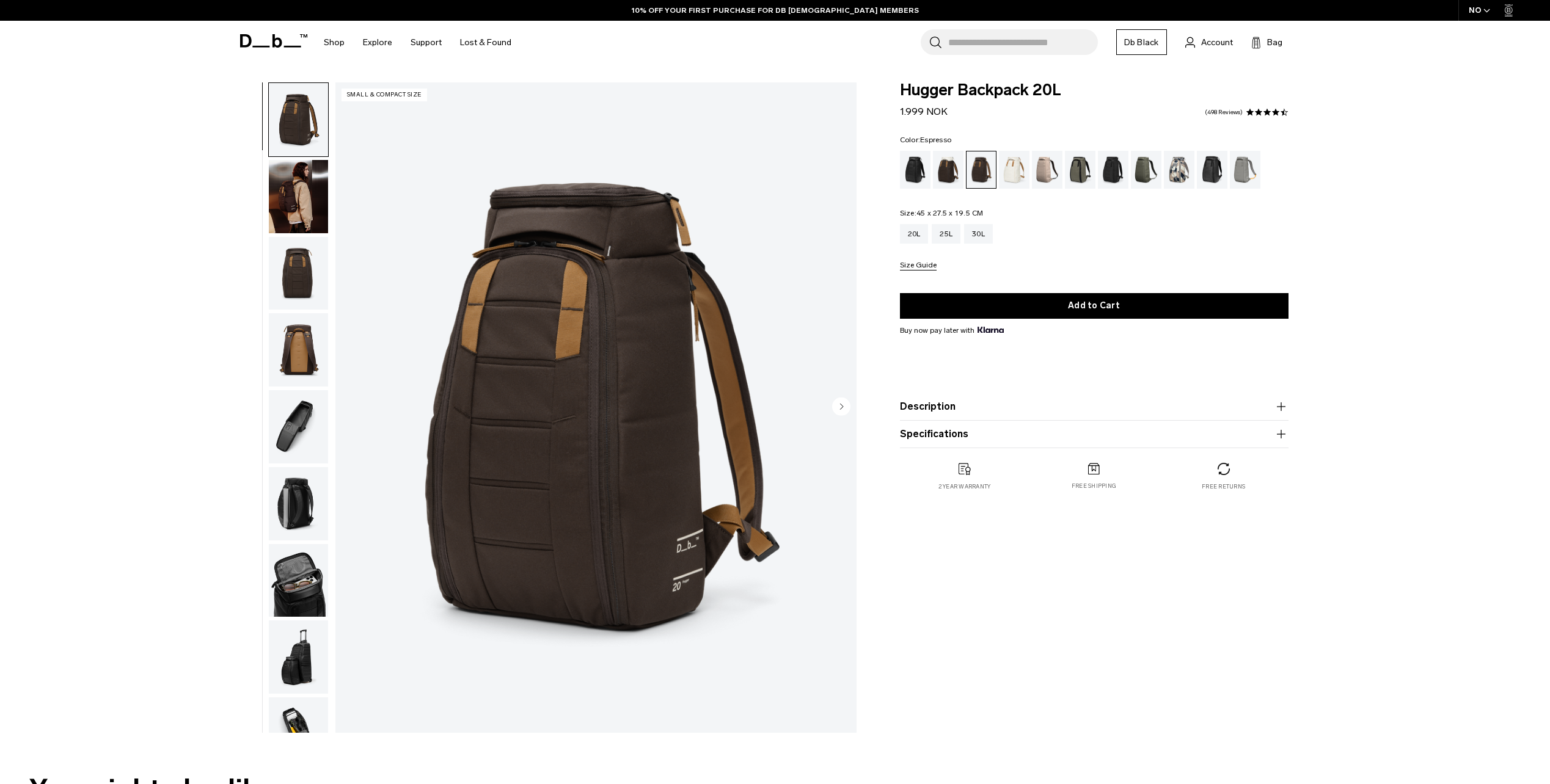
click at [1134, 258] on div "20L 25L 30L Size Guide" at bounding box center [1094, 247] width 388 height 47
click at [311, 356] on img "button" at bounding box center [299, 349] width 59 height 73
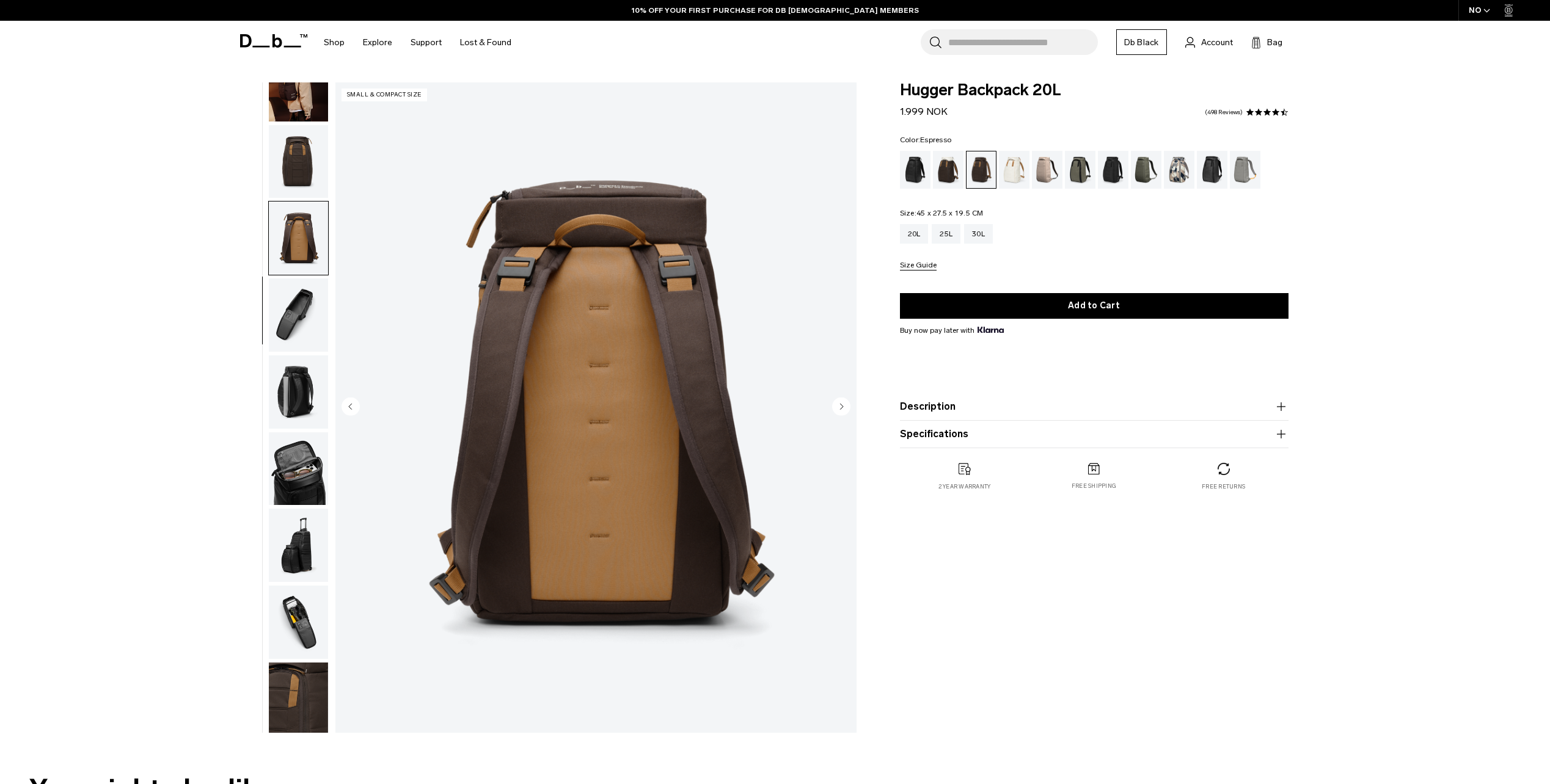
scroll to position [115, 0]
click at [297, 173] on img "button" at bounding box center [299, 158] width 59 height 73
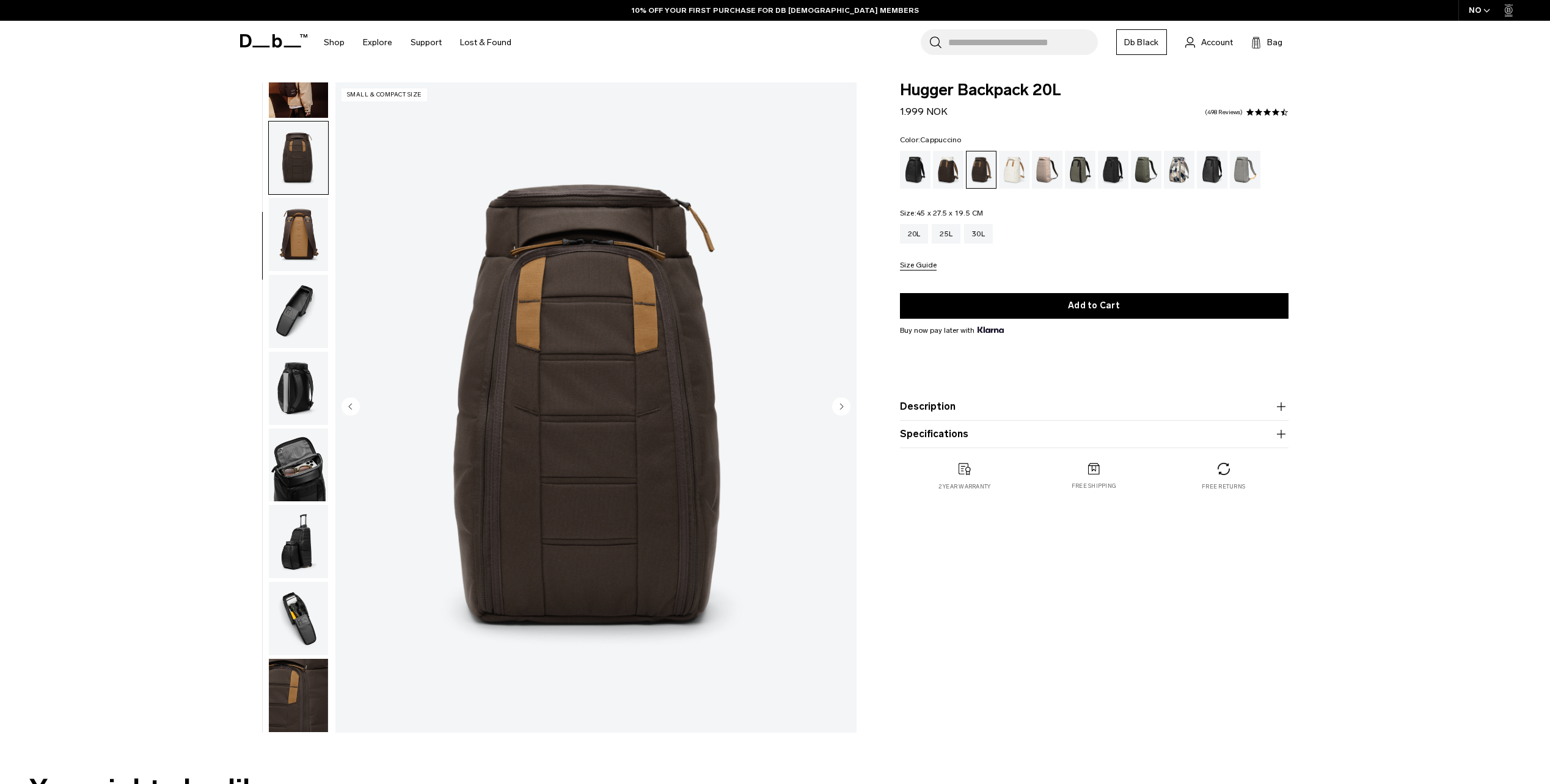
click at [950, 169] on div "Cappuccino" at bounding box center [948, 170] width 31 height 38
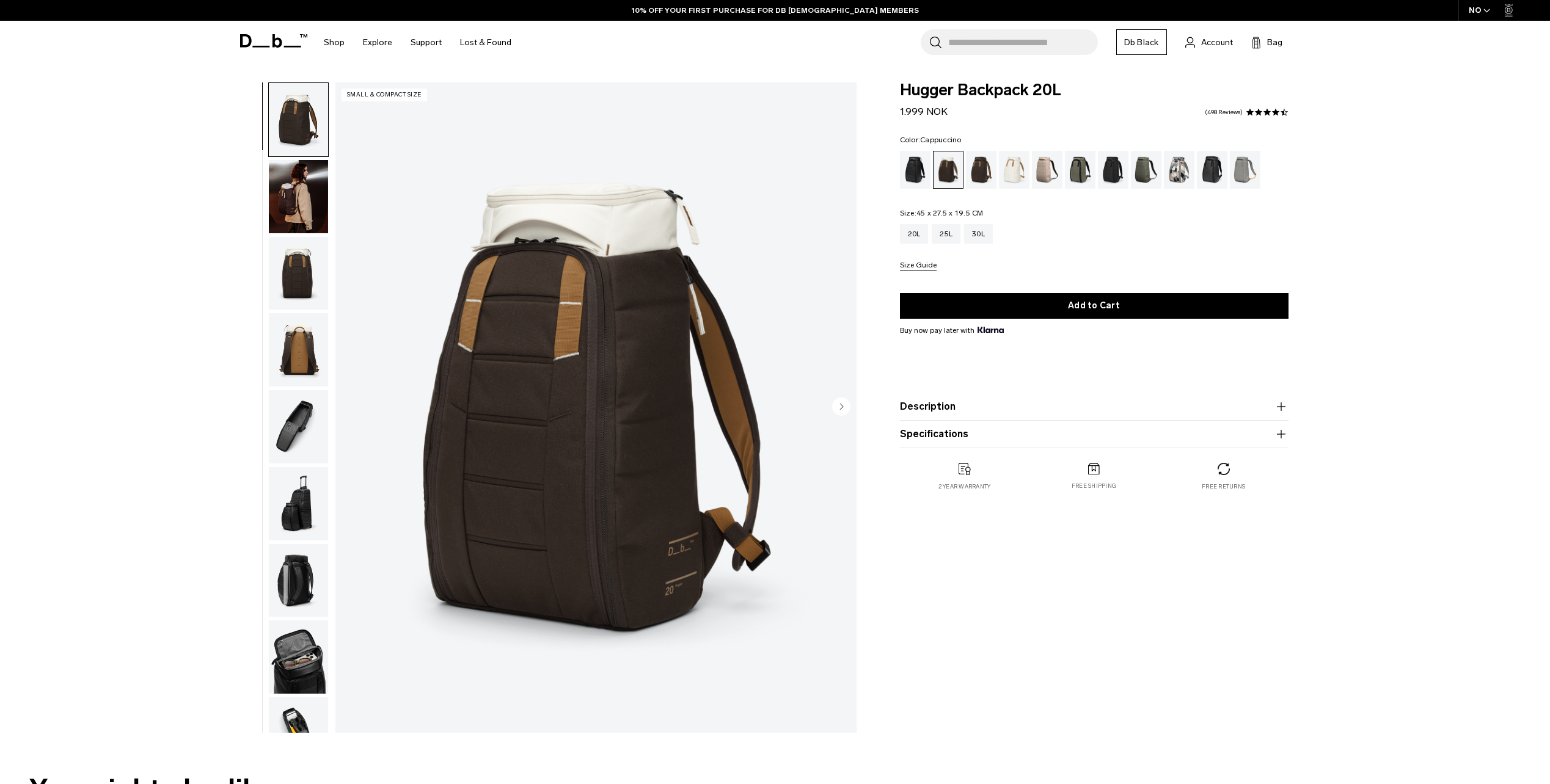
click at [298, 207] on img "button" at bounding box center [299, 196] width 59 height 73
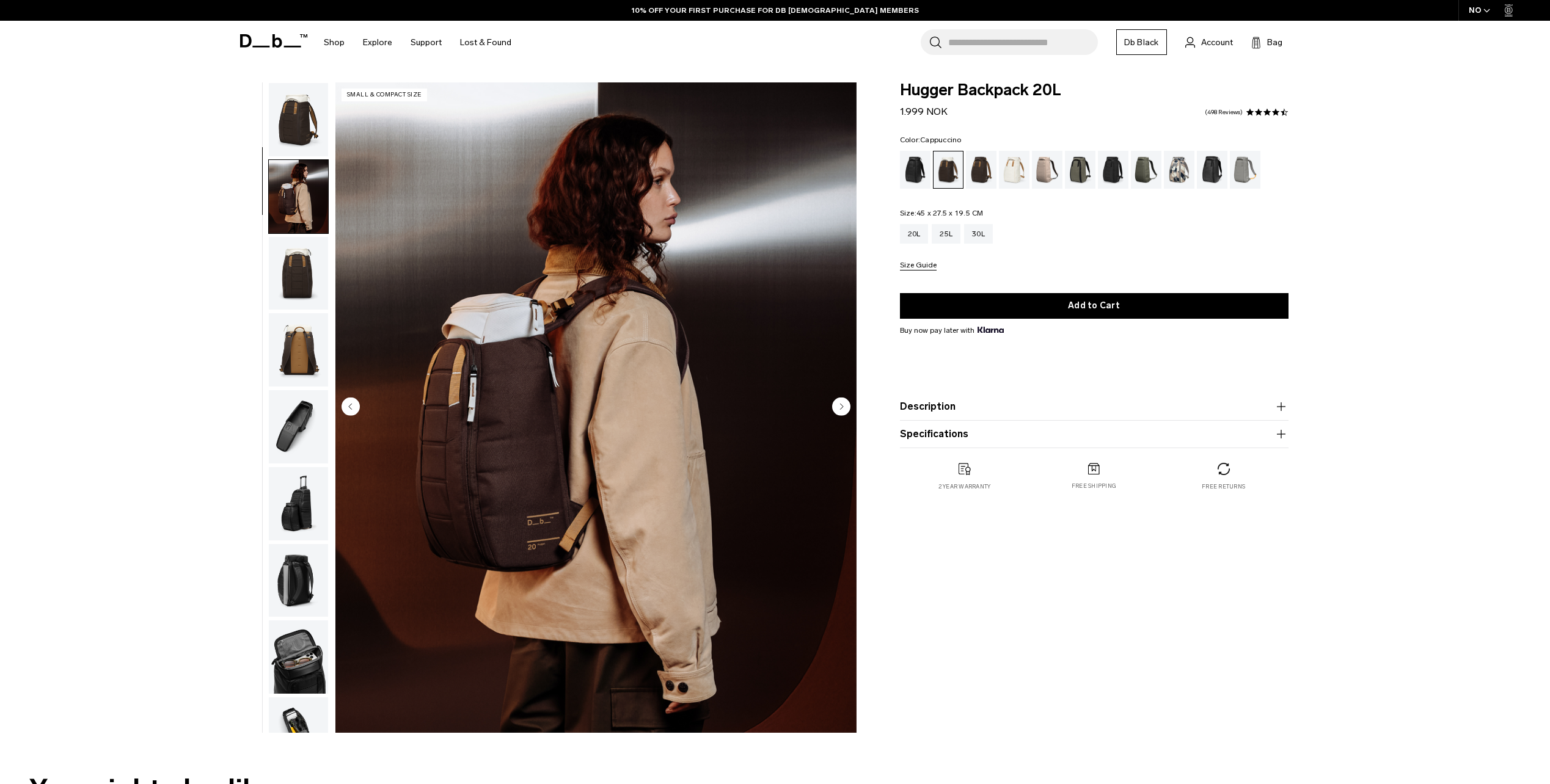
scroll to position [77, 0]
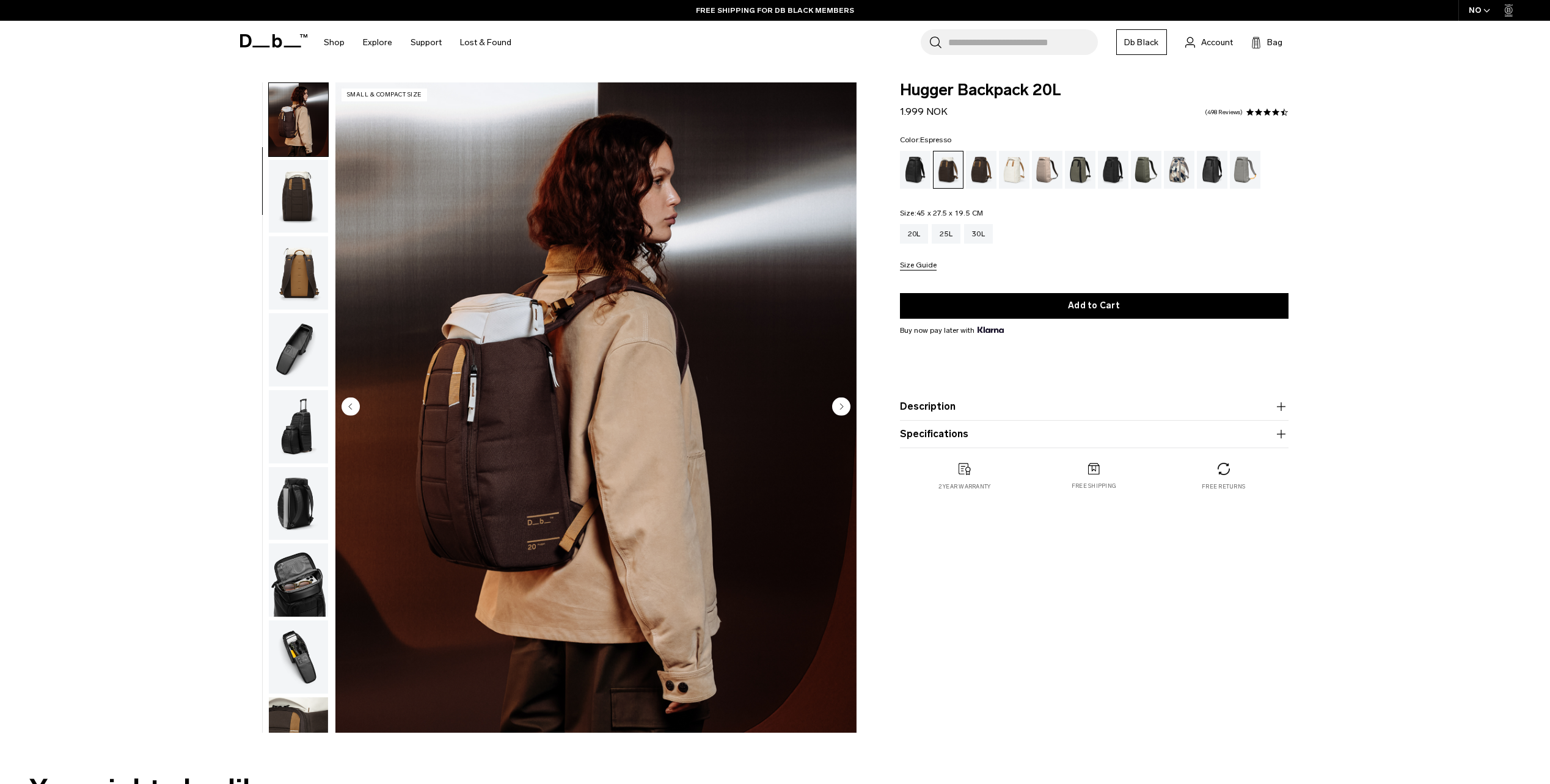
click at [981, 171] on div "Espresso" at bounding box center [981, 170] width 31 height 38
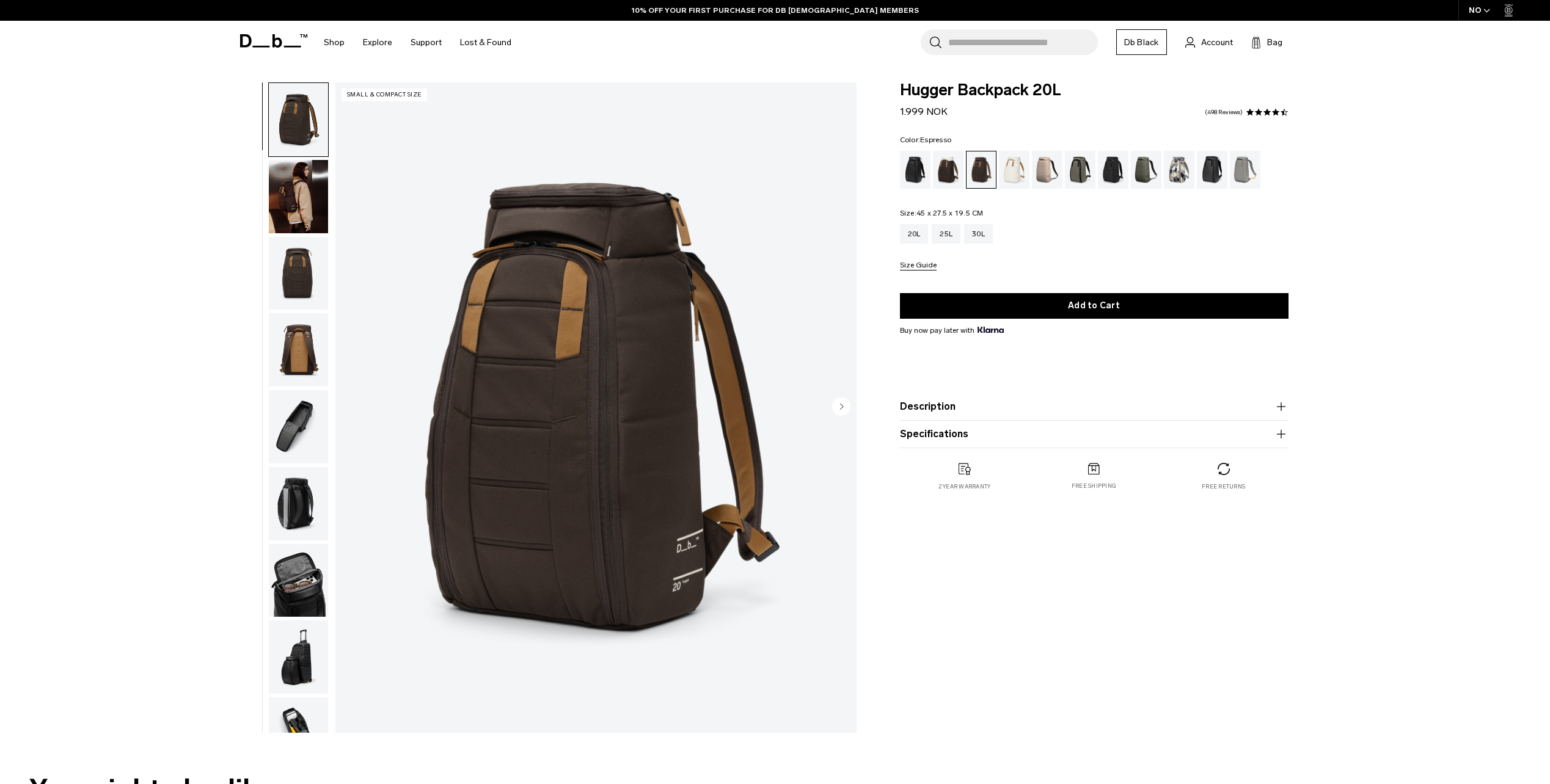
click at [305, 210] on img "button" at bounding box center [299, 196] width 59 height 73
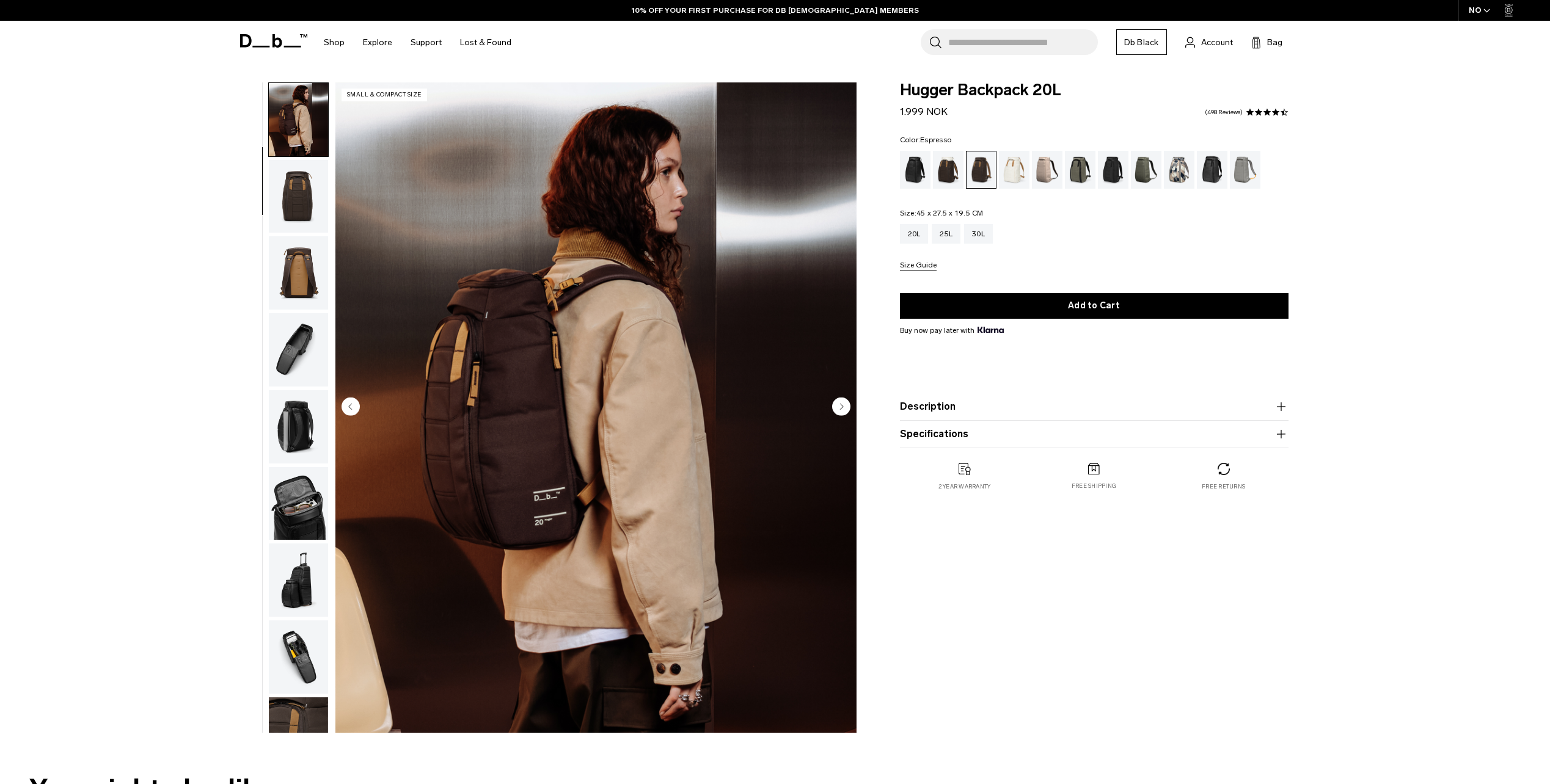
click at [309, 260] on img "button" at bounding box center [299, 272] width 59 height 73
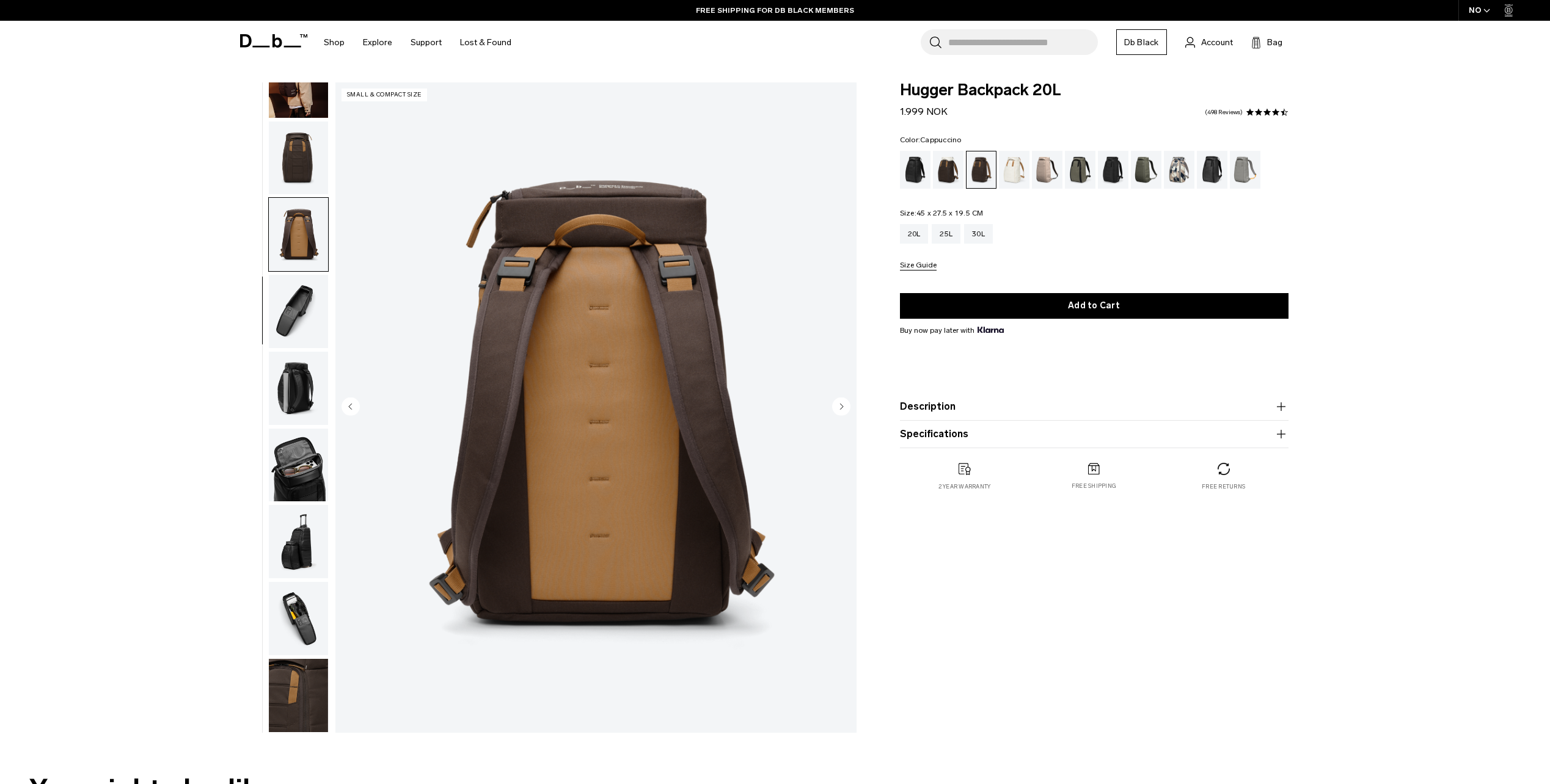
click at [945, 174] on div "Cappuccino" at bounding box center [948, 170] width 31 height 38
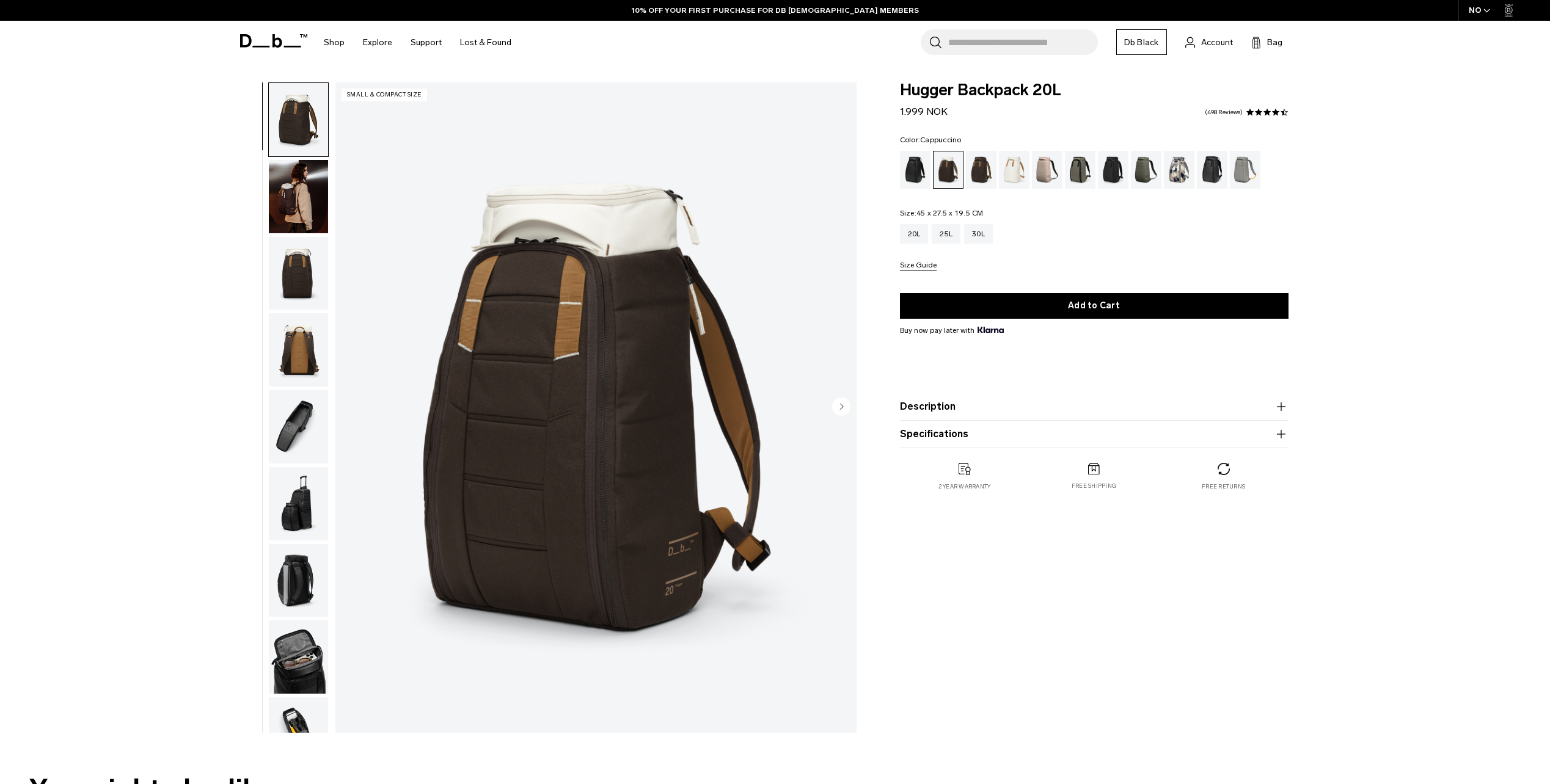
click at [300, 203] on img "button" at bounding box center [299, 196] width 59 height 73
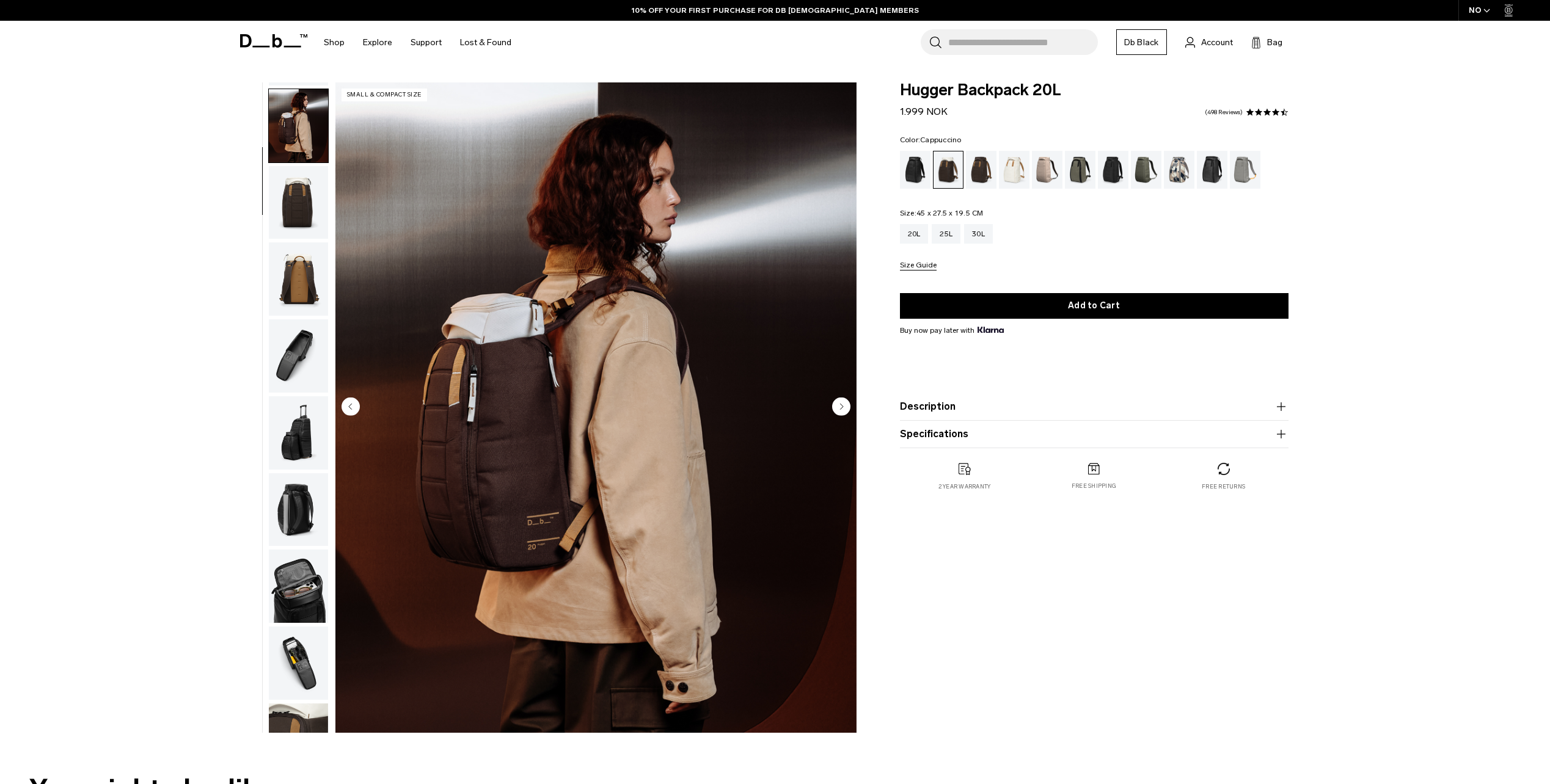
scroll to position [77, 0]
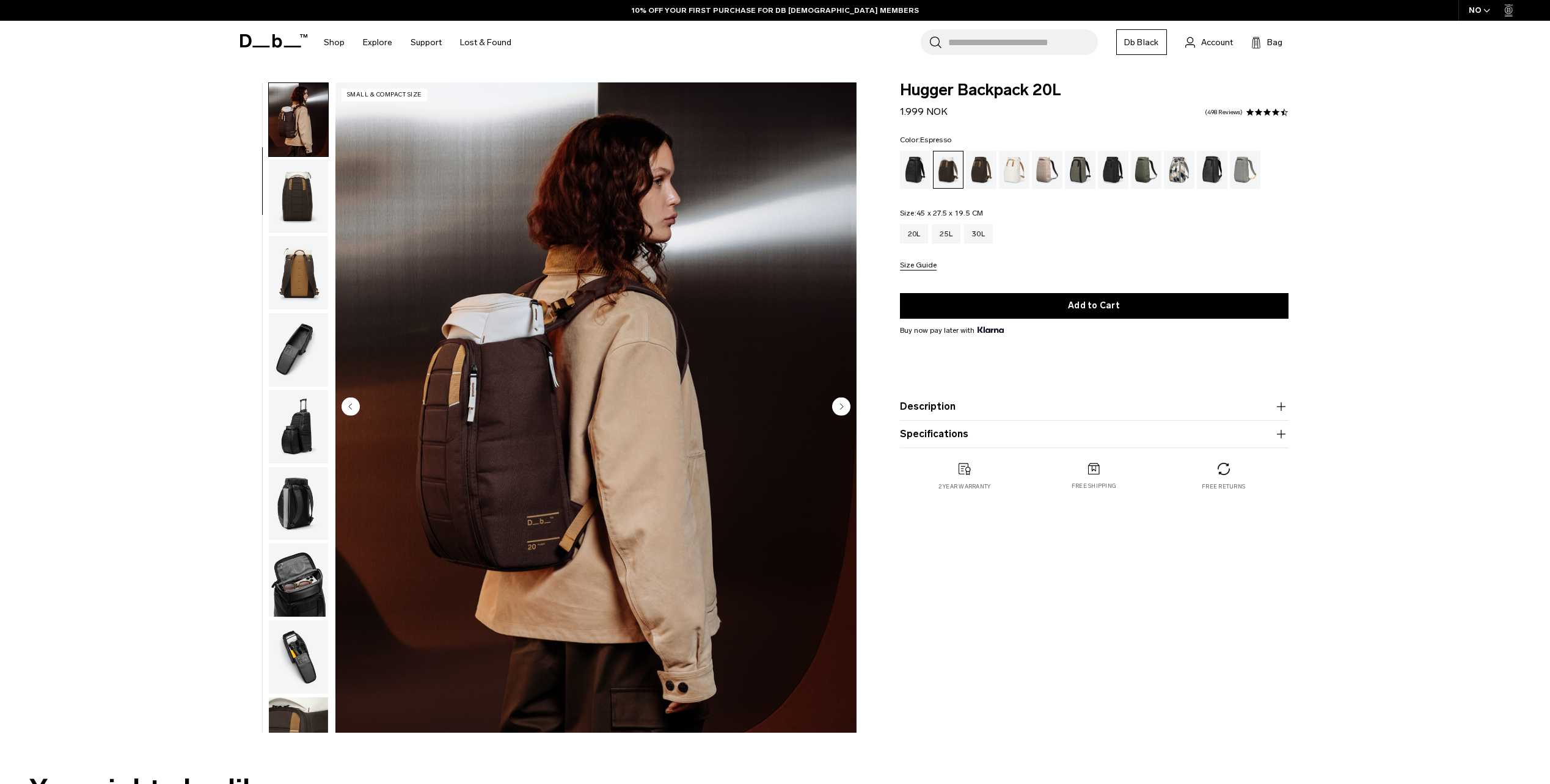
click at [980, 182] on div "Espresso" at bounding box center [981, 170] width 31 height 38
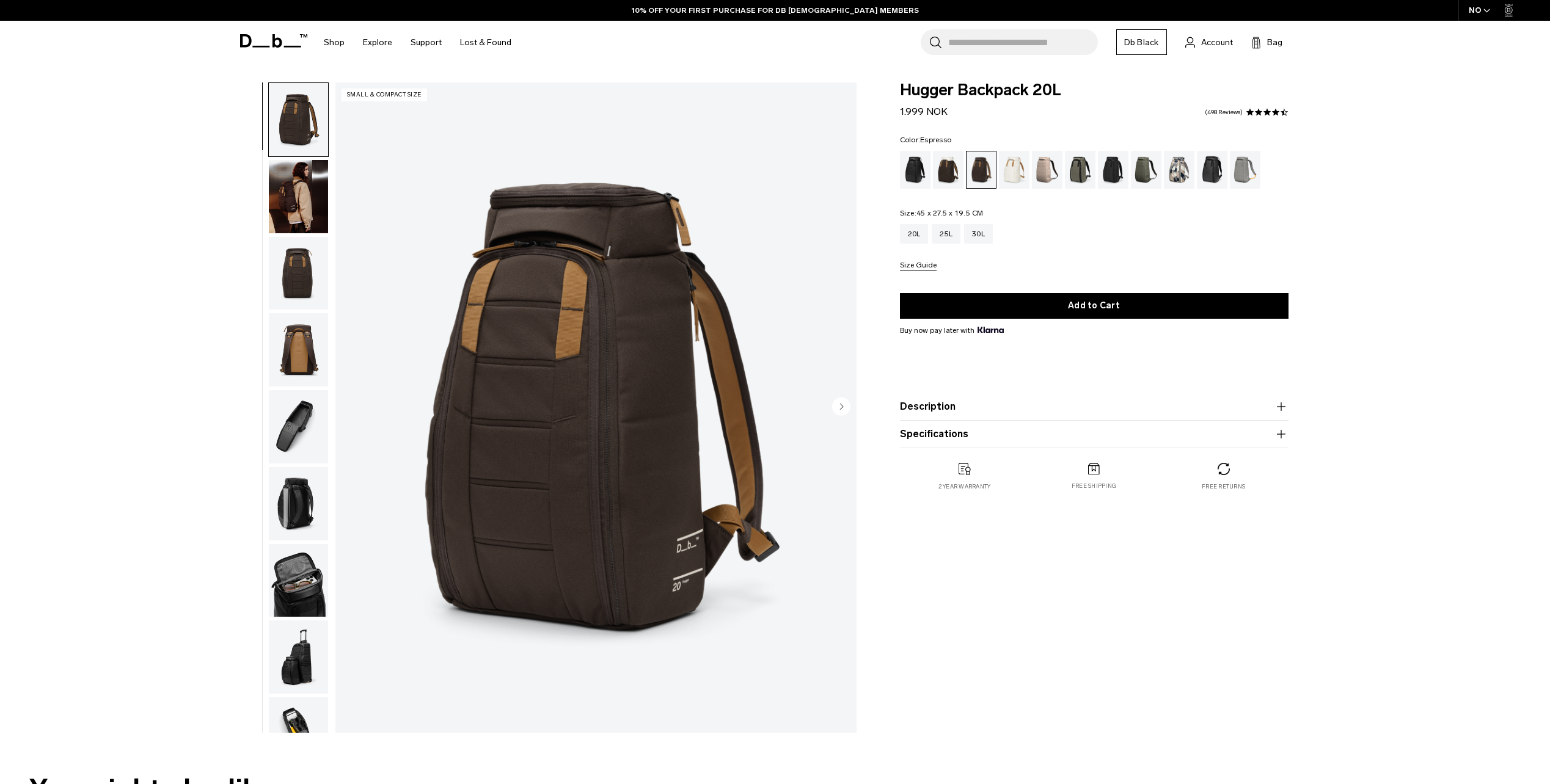
click at [302, 186] on img "button" at bounding box center [299, 196] width 59 height 73
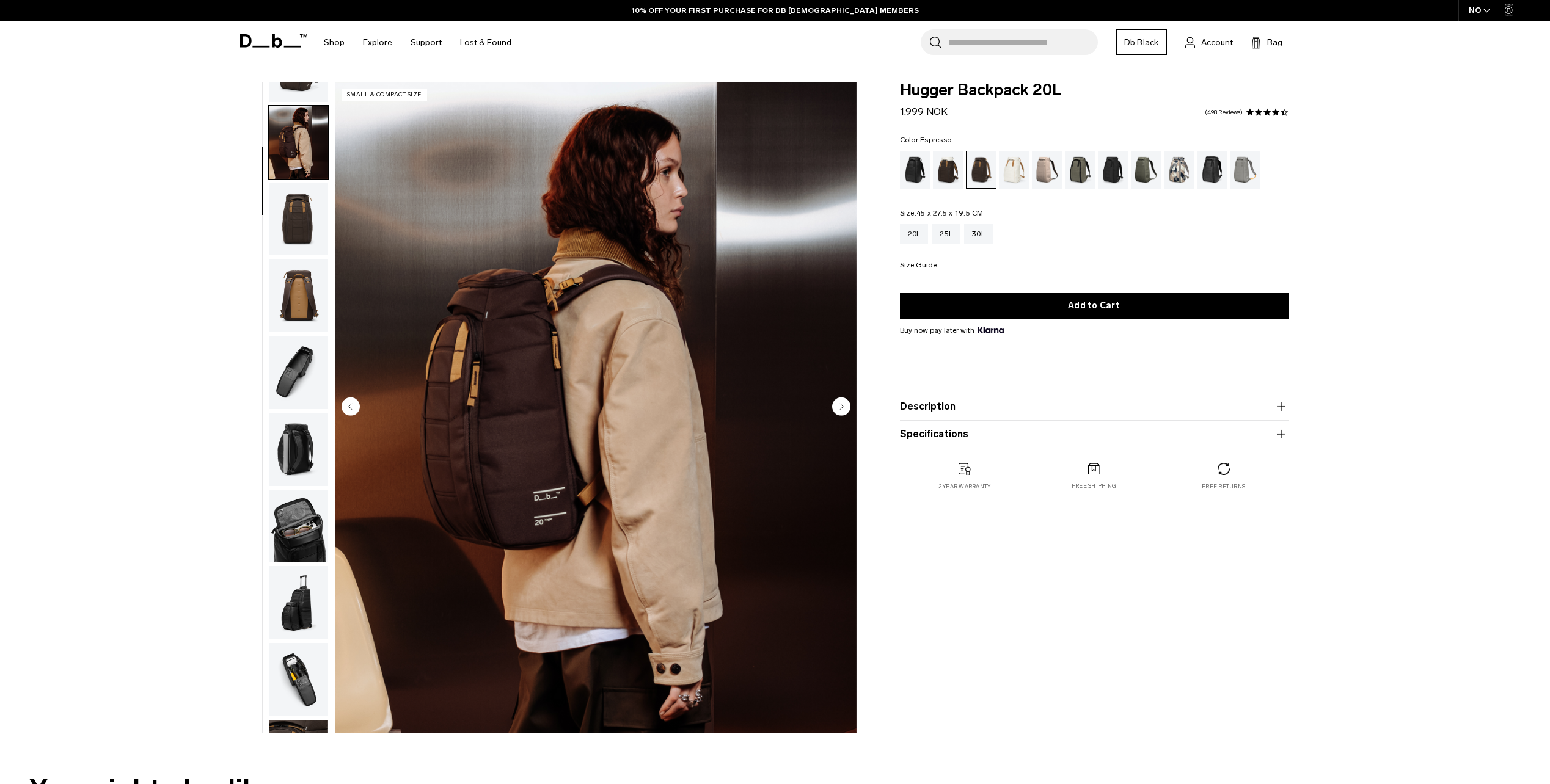
scroll to position [77, 0]
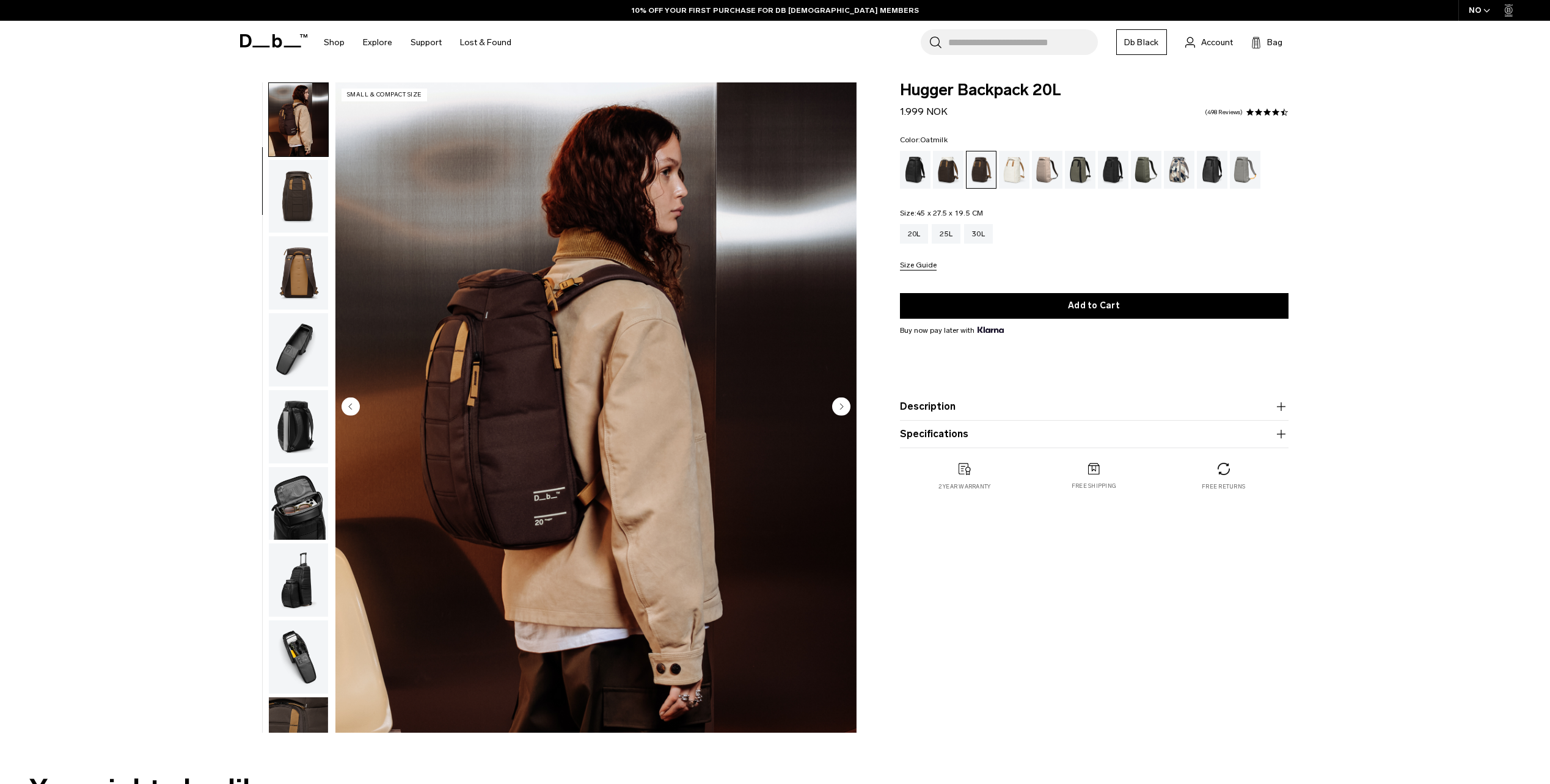
click at [1014, 177] on div "Oatmilk" at bounding box center [1014, 170] width 31 height 38
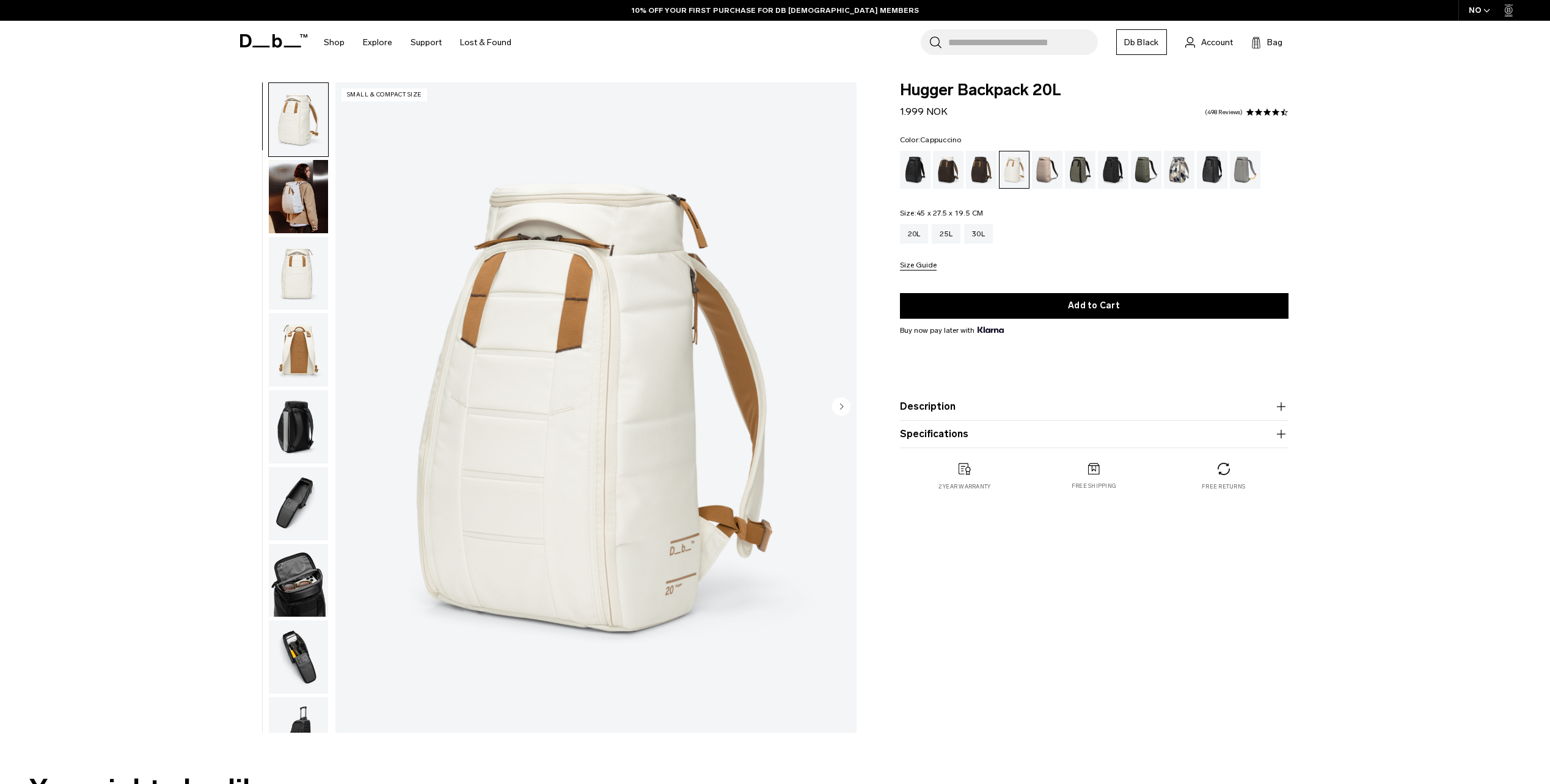
click at [934, 167] on div "Cappuccino" at bounding box center [948, 170] width 31 height 38
click at [942, 167] on div "Cappuccino" at bounding box center [948, 170] width 31 height 38
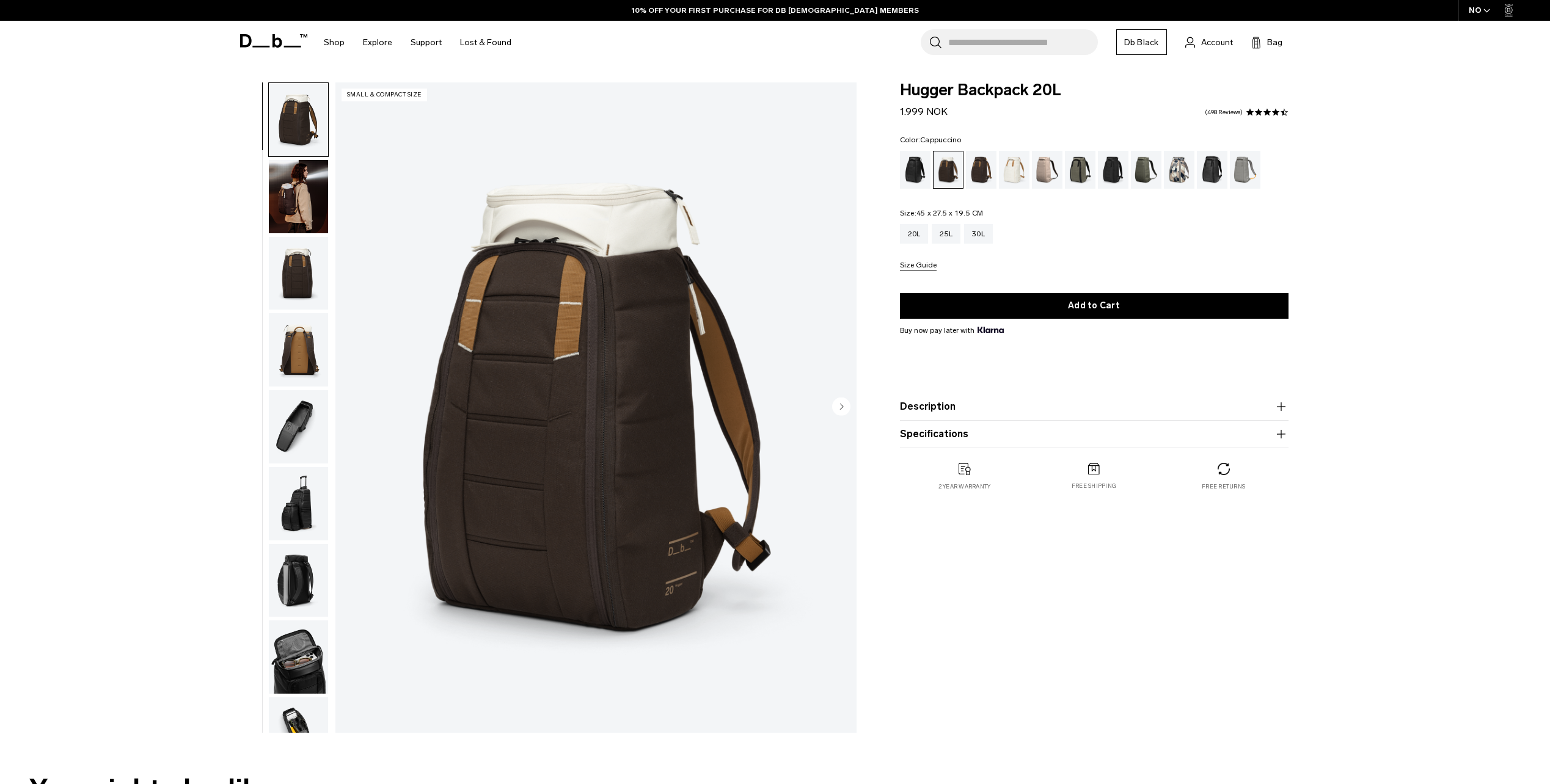
click at [304, 209] on img "button" at bounding box center [299, 196] width 59 height 73
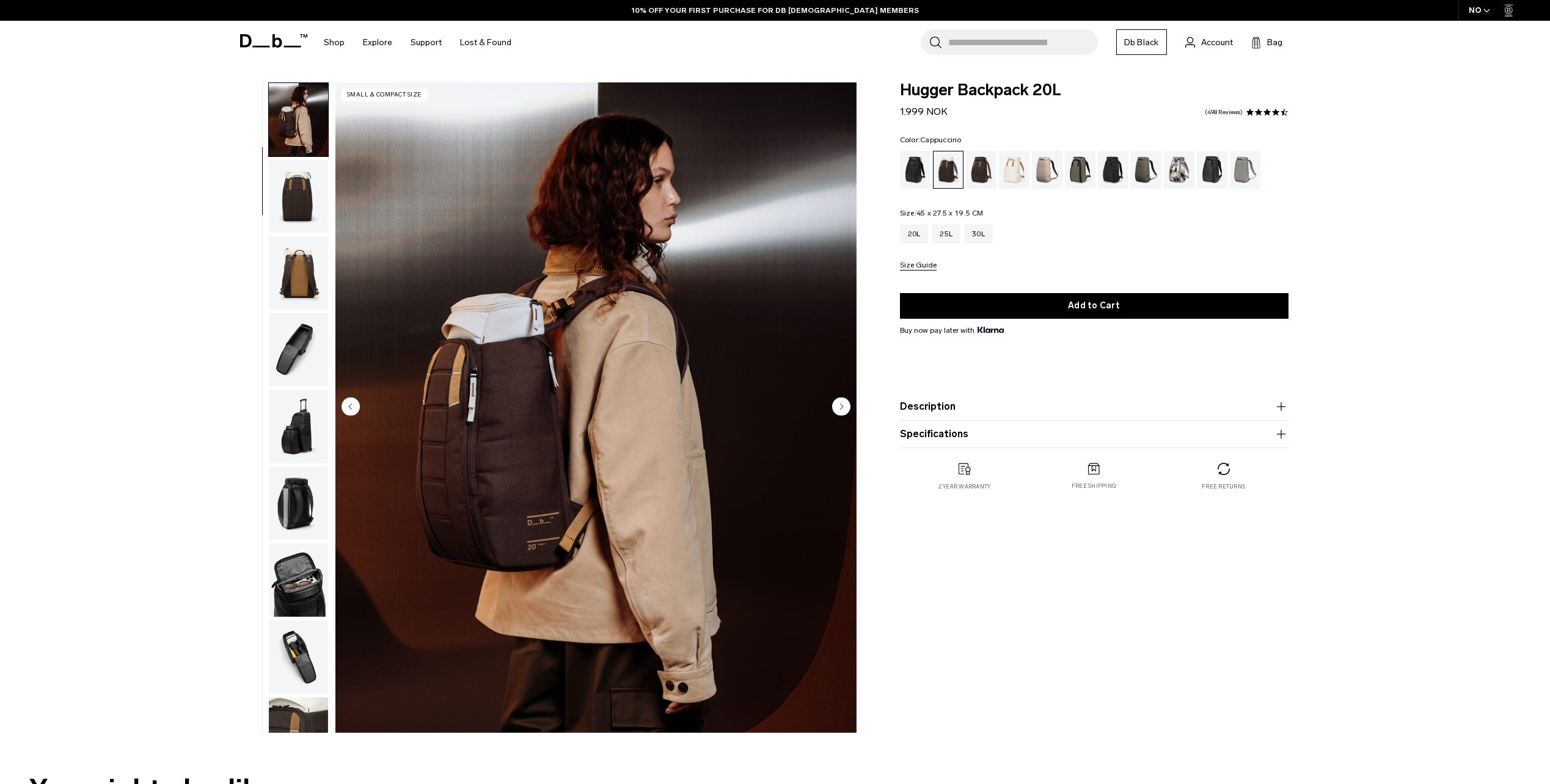
click at [320, 265] on img "button" at bounding box center [299, 272] width 59 height 73
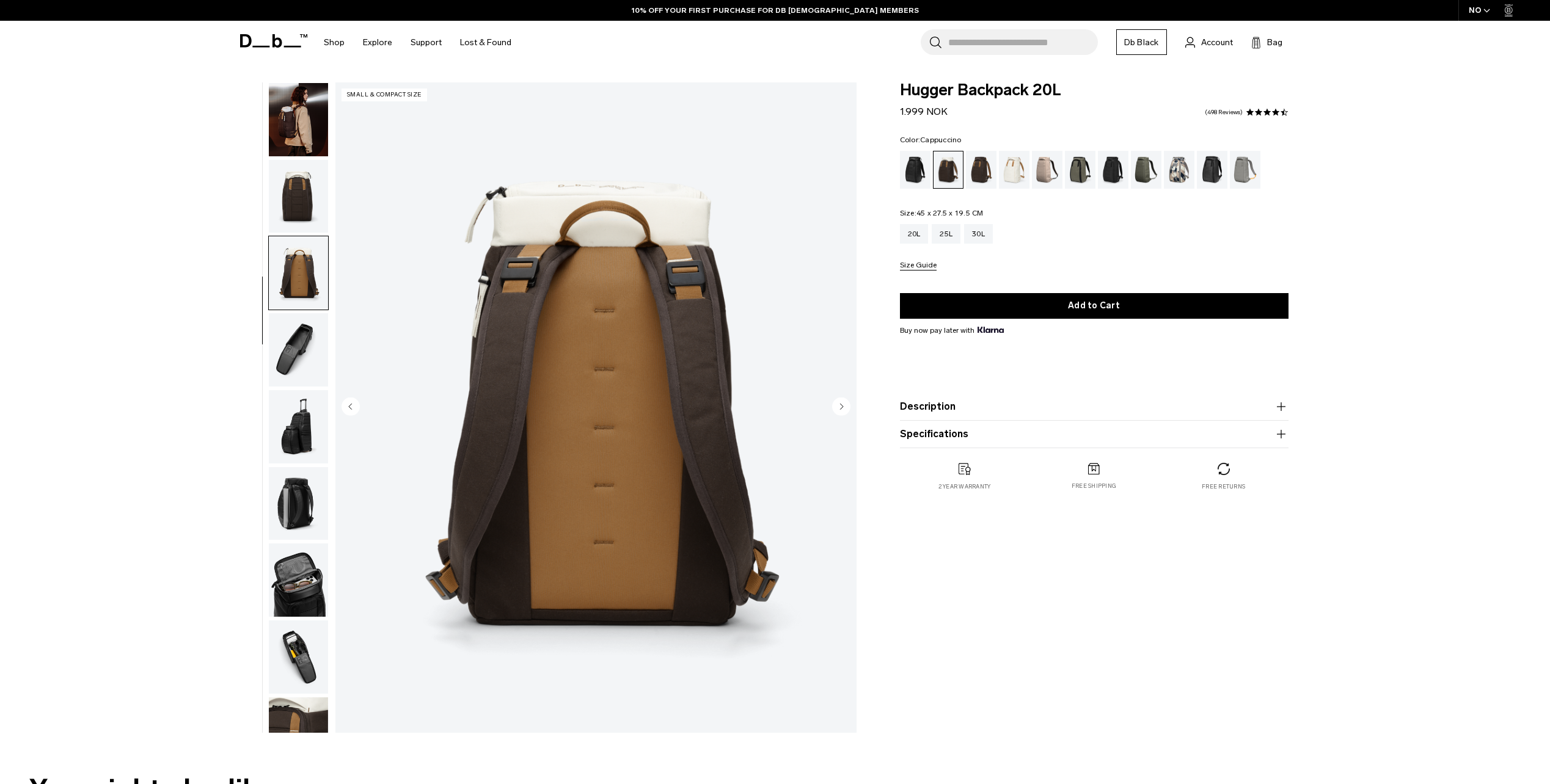
scroll to position [115, 0]
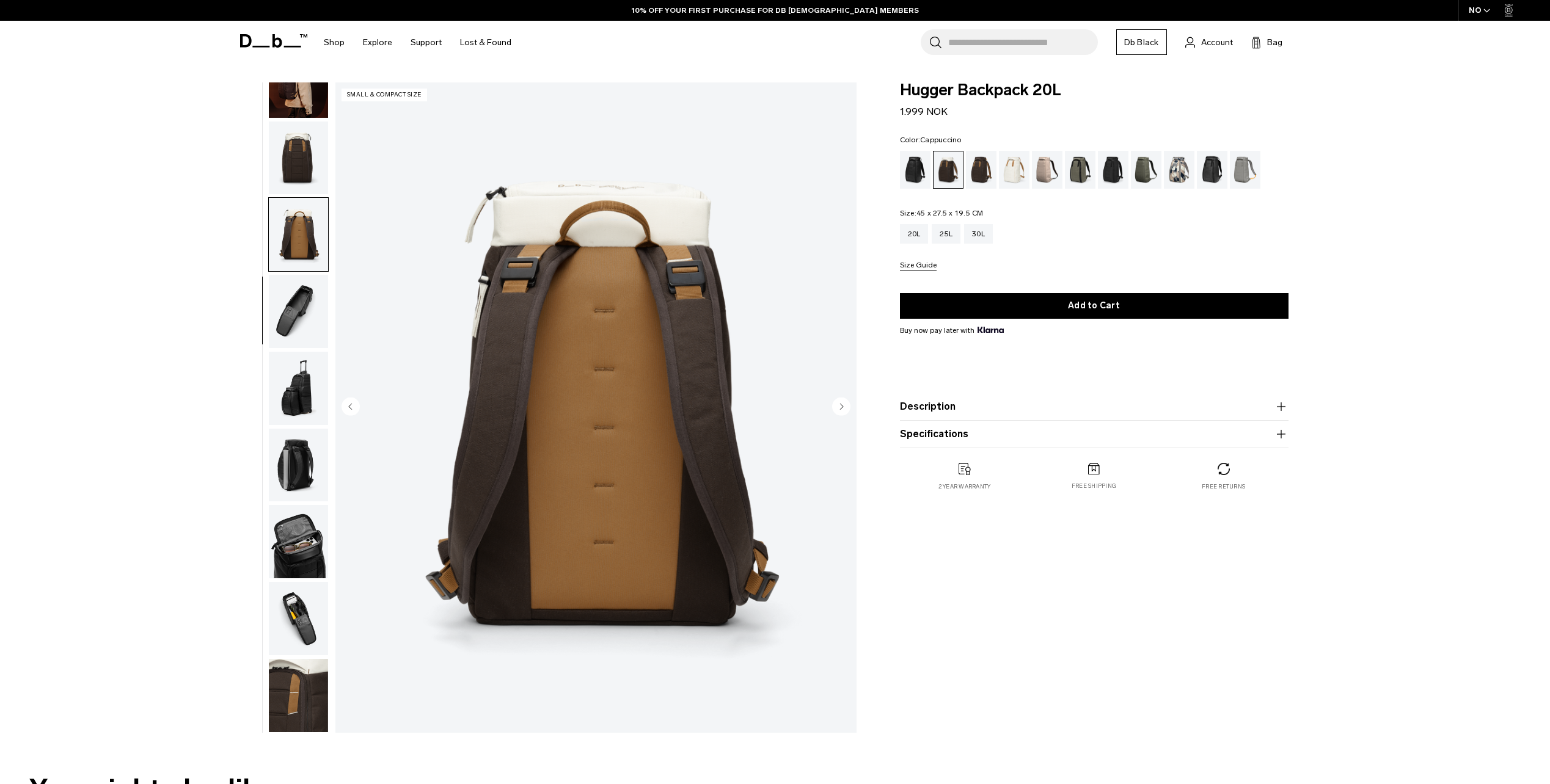
click at [305, 165] on img "button" at bounding box center [299, 158] width 59 height 73
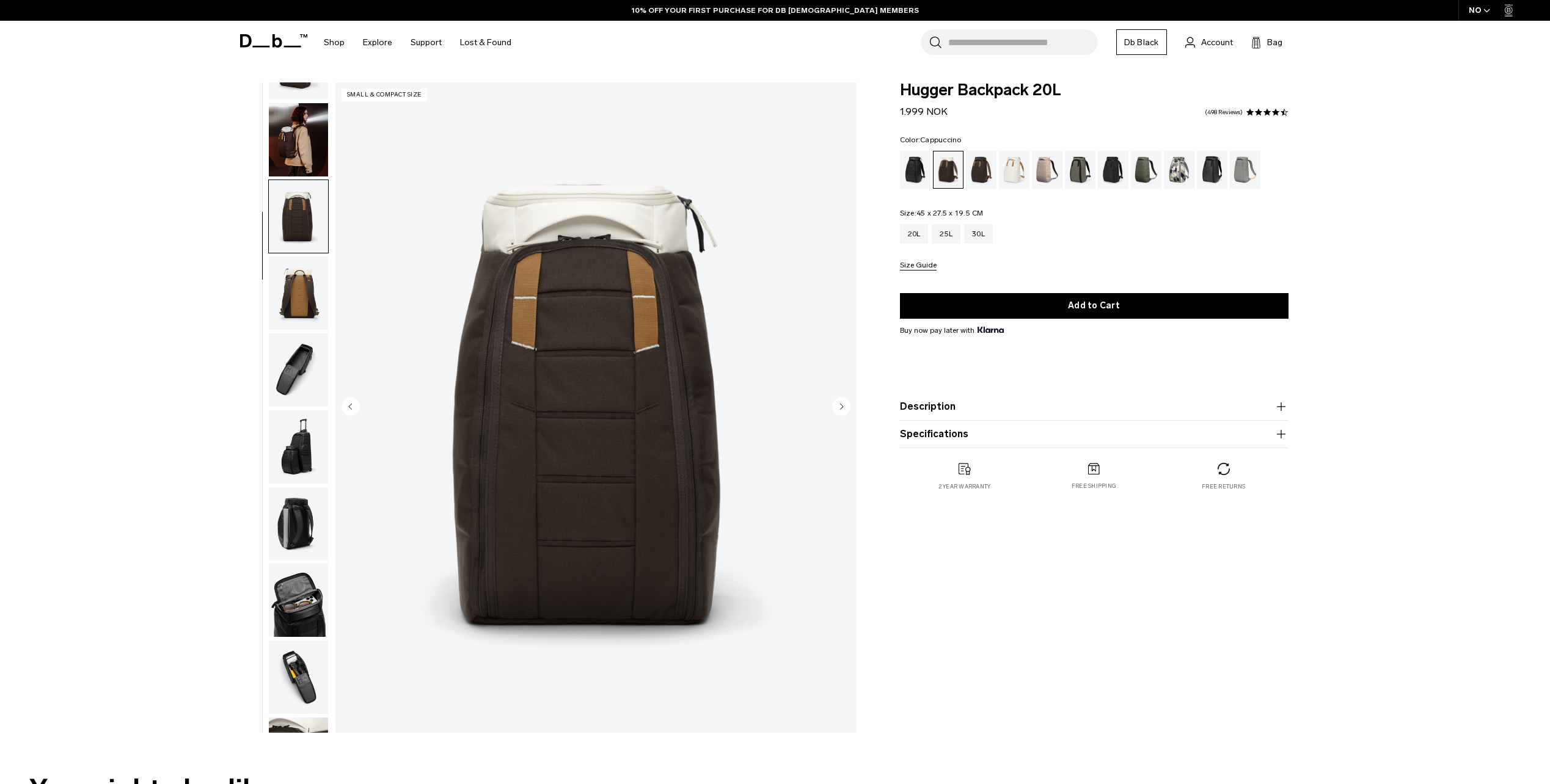
scroll to position [0, 0]
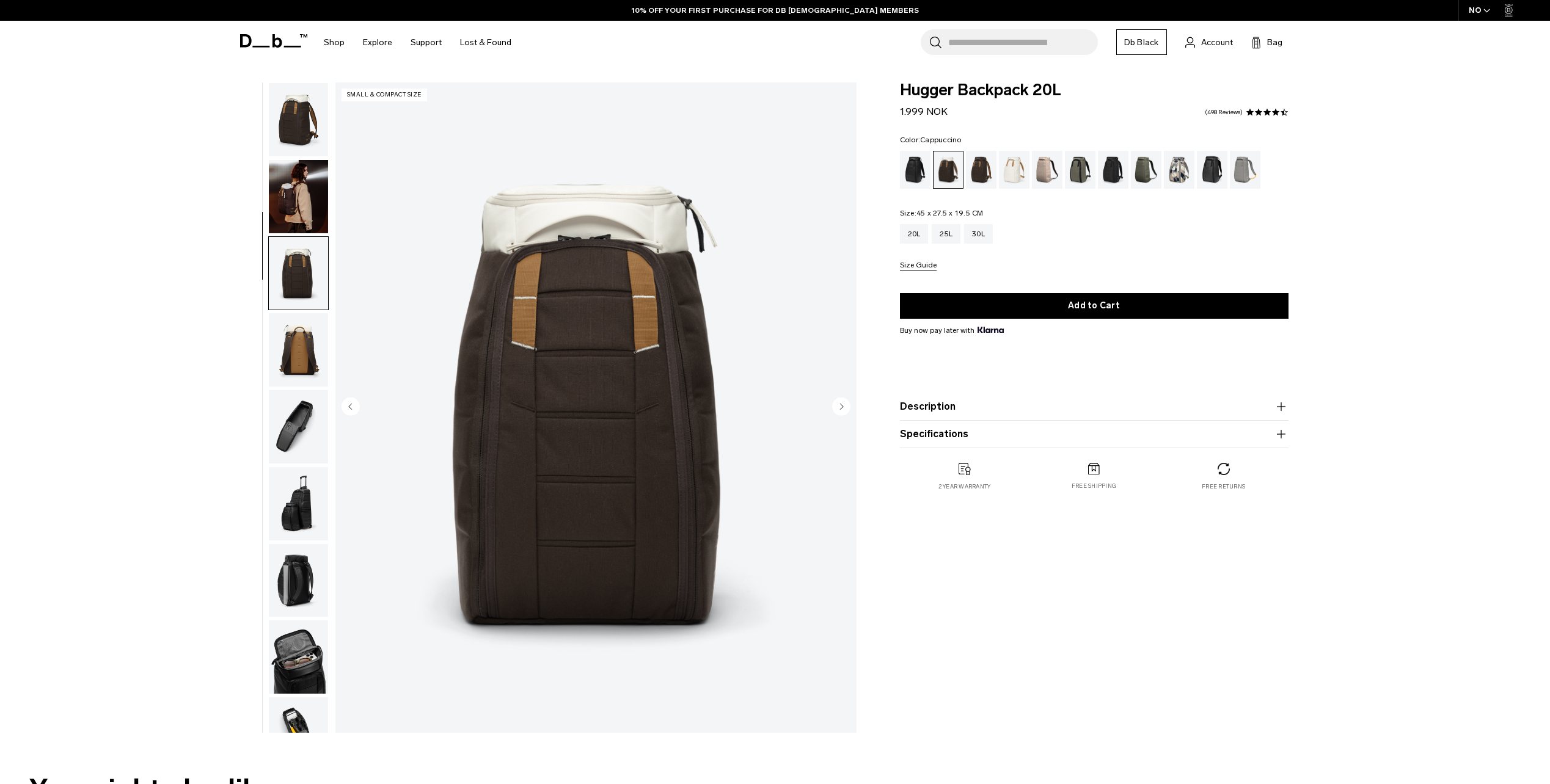
click at [304, 136] on img "button" at bounding box center [299, 119] width 59 height 73
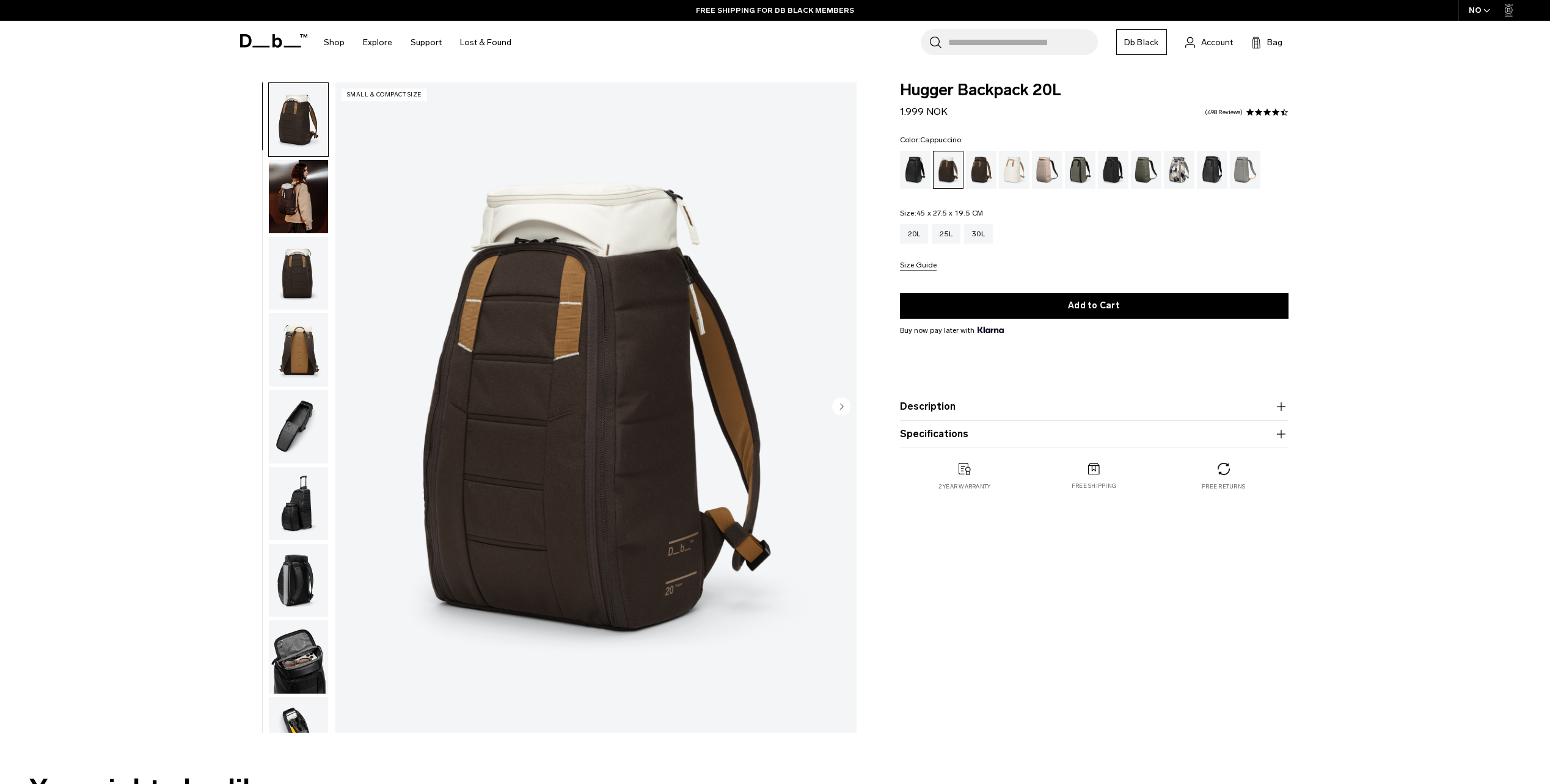
click at [1474, 358] on div "**********" at bounding box center [775, 411] width 1550 height 657
click at [298, 213] on img "button" at bounding box center [299, 196] width 59 height 73
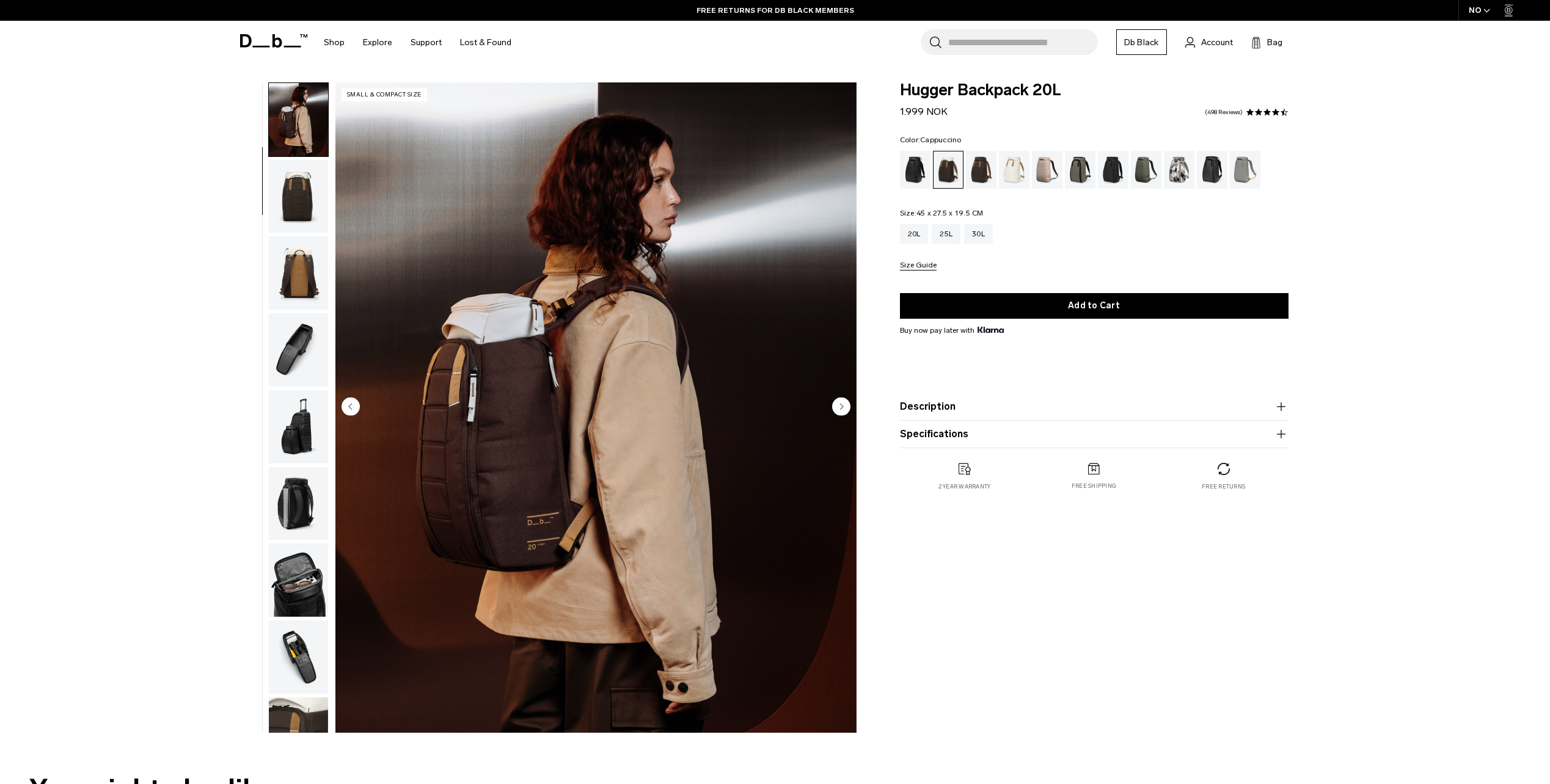
click at [299, 219] on img "button" at bounding box center [299, 196] width 59 height 73
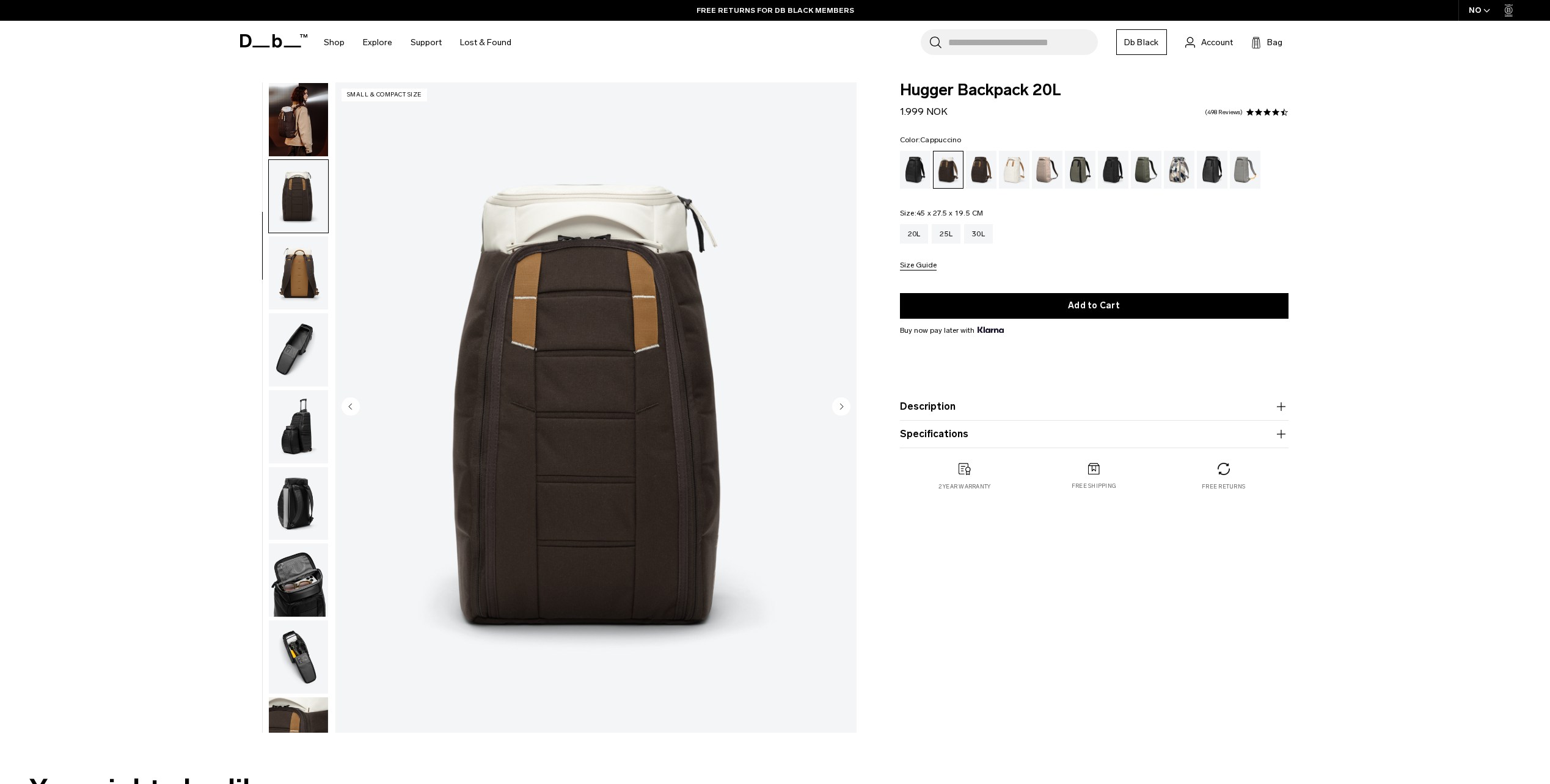
scroll to position [115, 0]
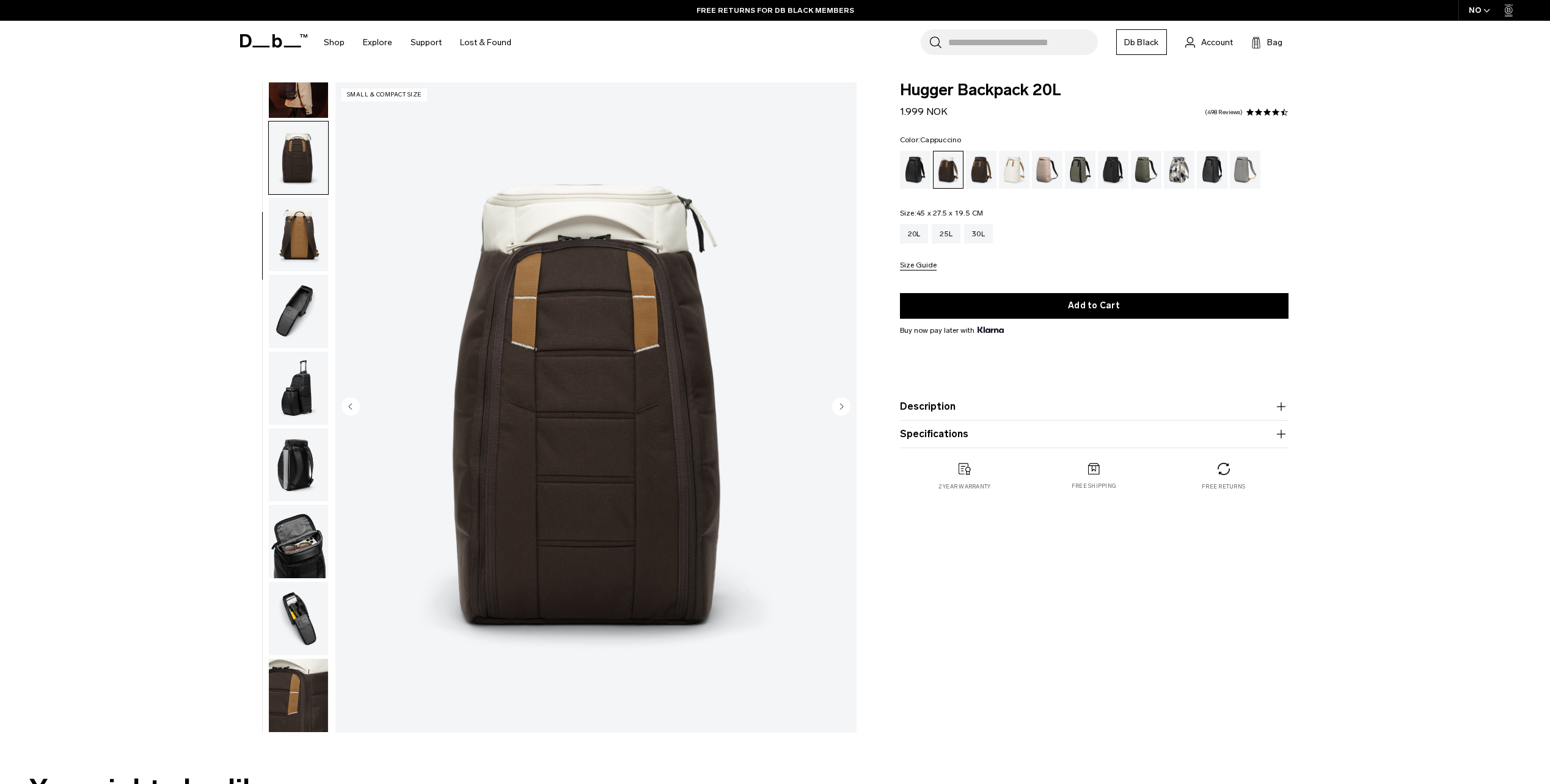
click at [298, 305] on img "button" at bounding box center [299, 311] width 59 height 73
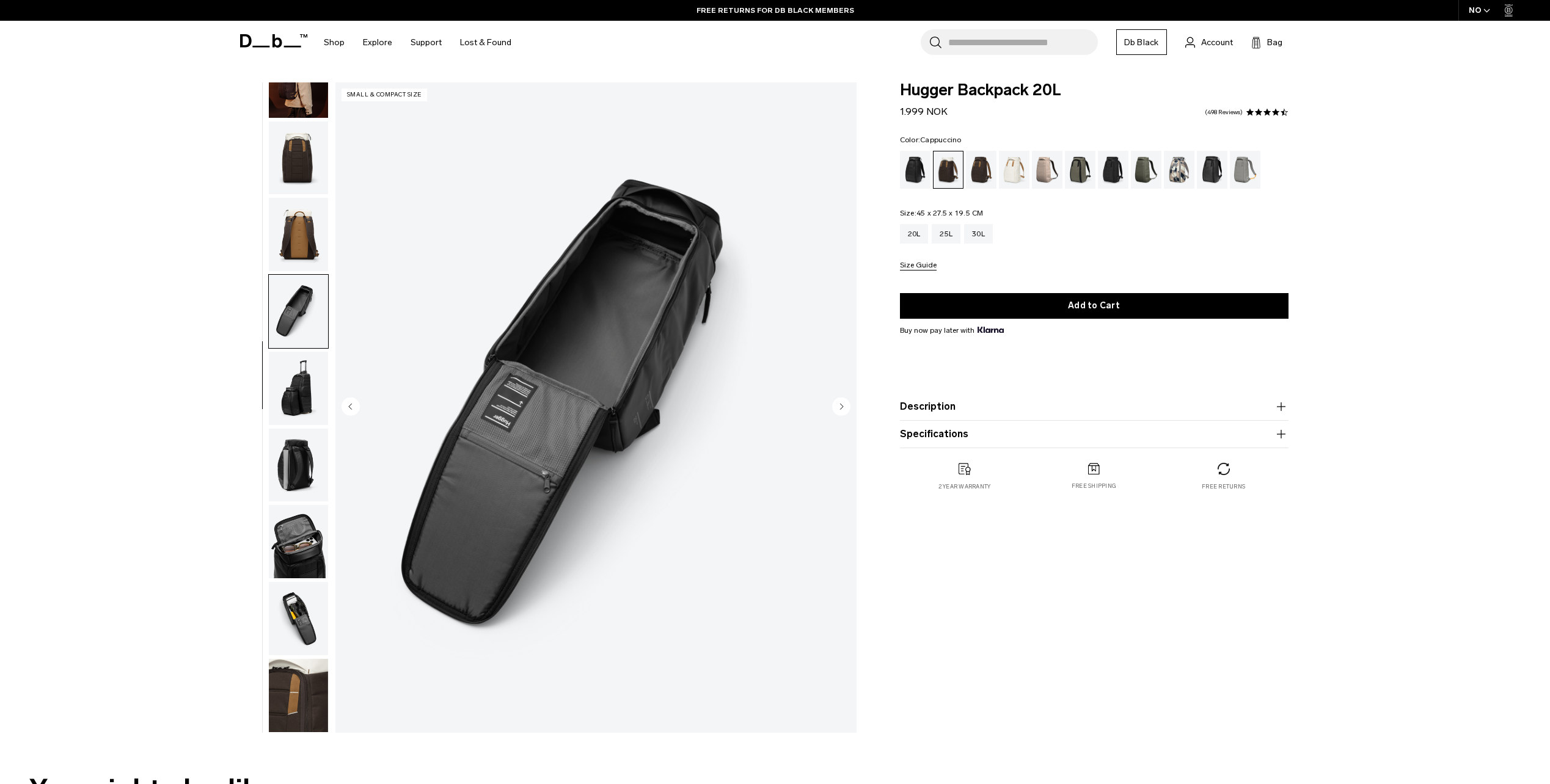
click at [290, 400] on img "button" at bounding box center [299, 388] width 59 height 73
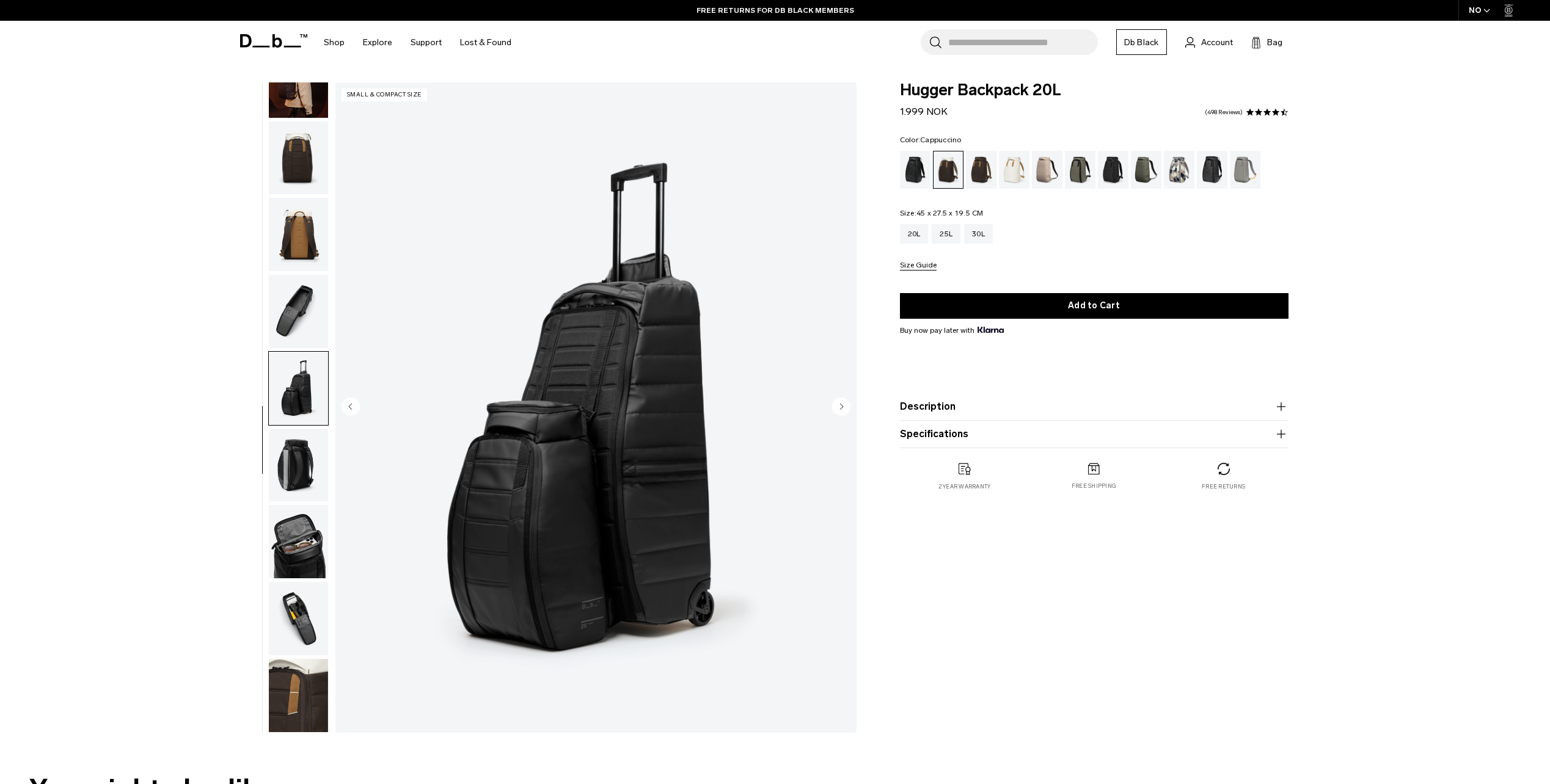
click at [298, 471] on img "button" at bounding box center [299, 465] width 59 height 73
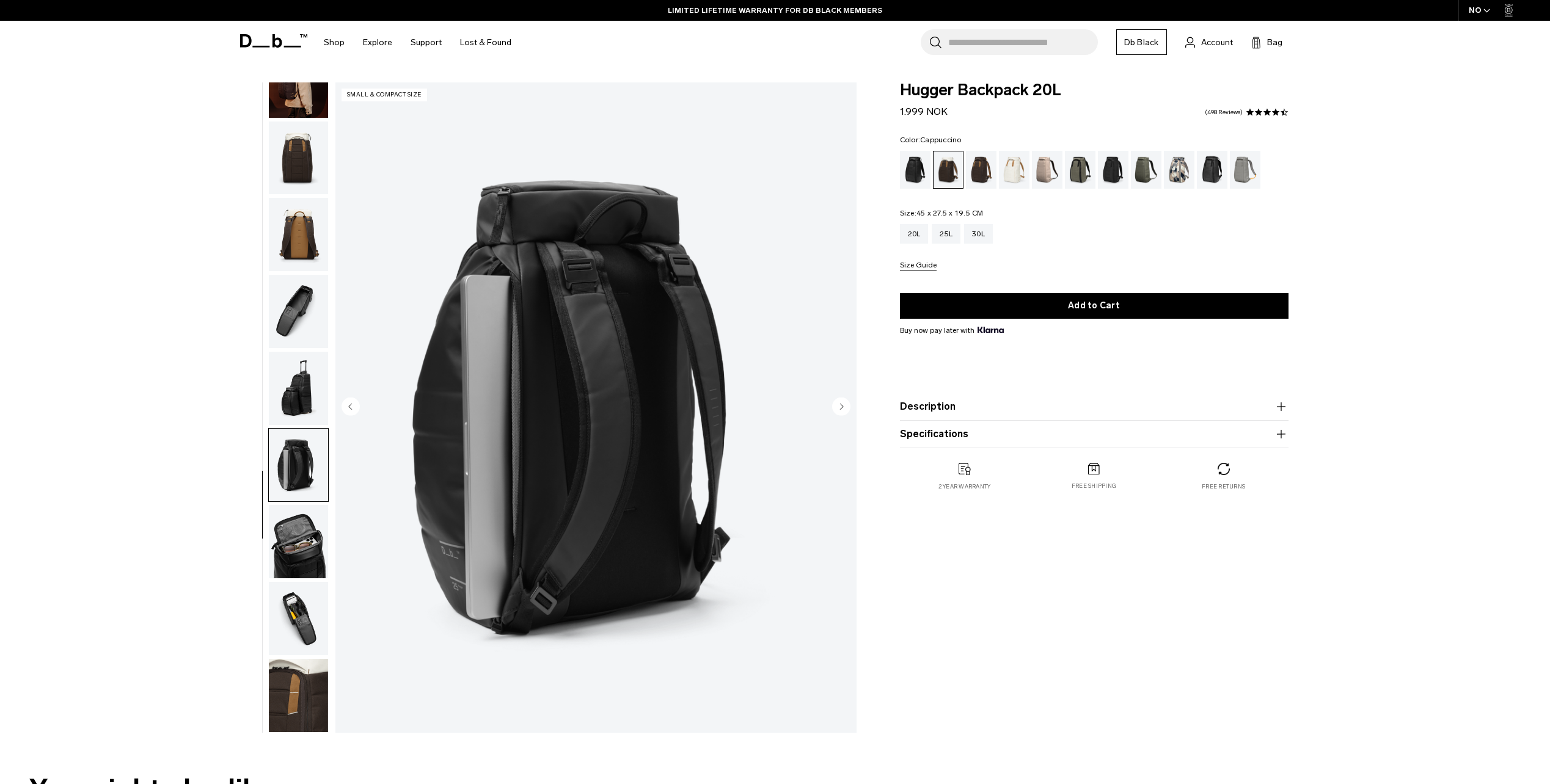
click at [298, 531] on img "button" at bounding box center [299, 541] width 59 height 73
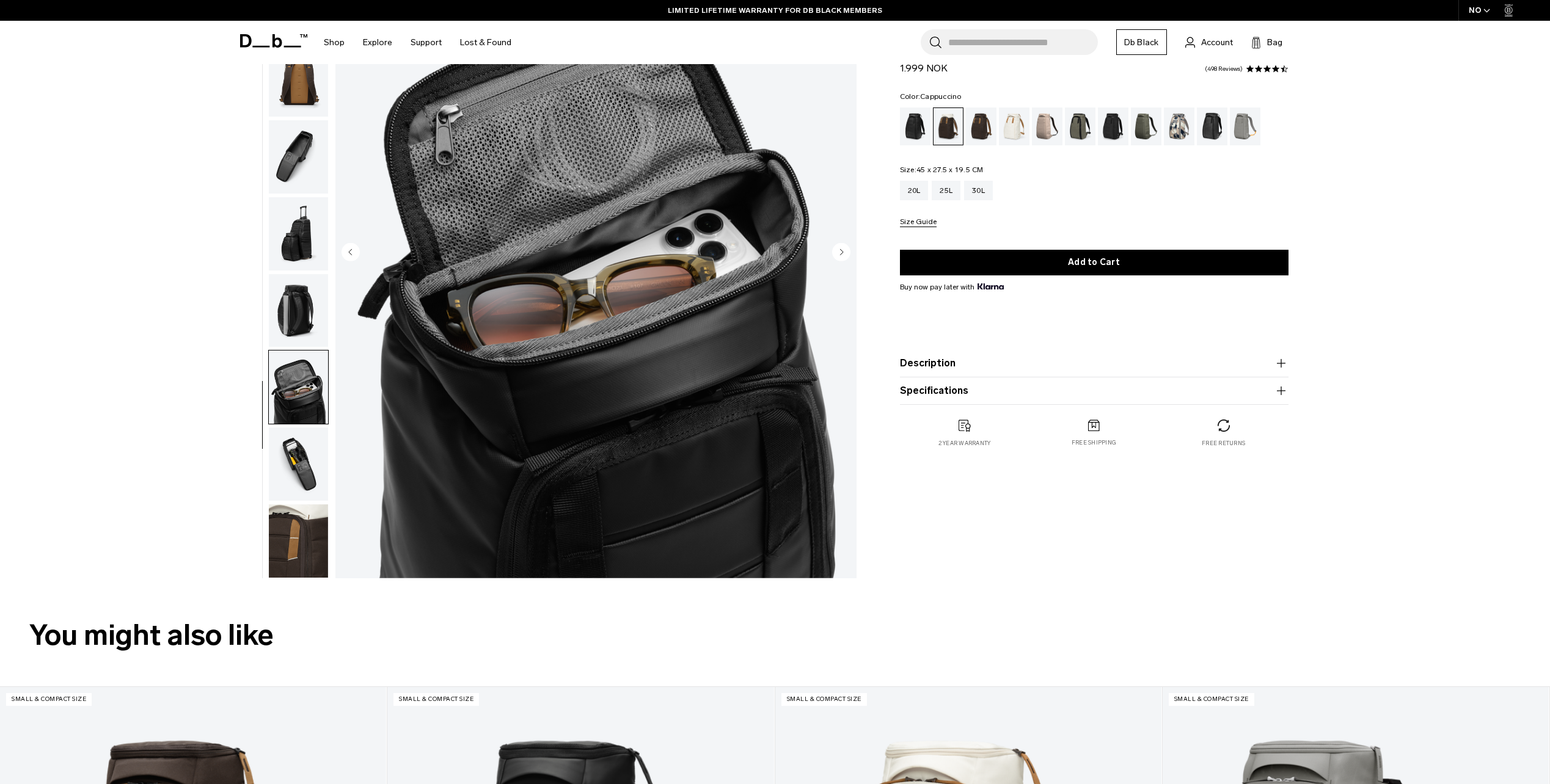
scroll to position [184, 0]
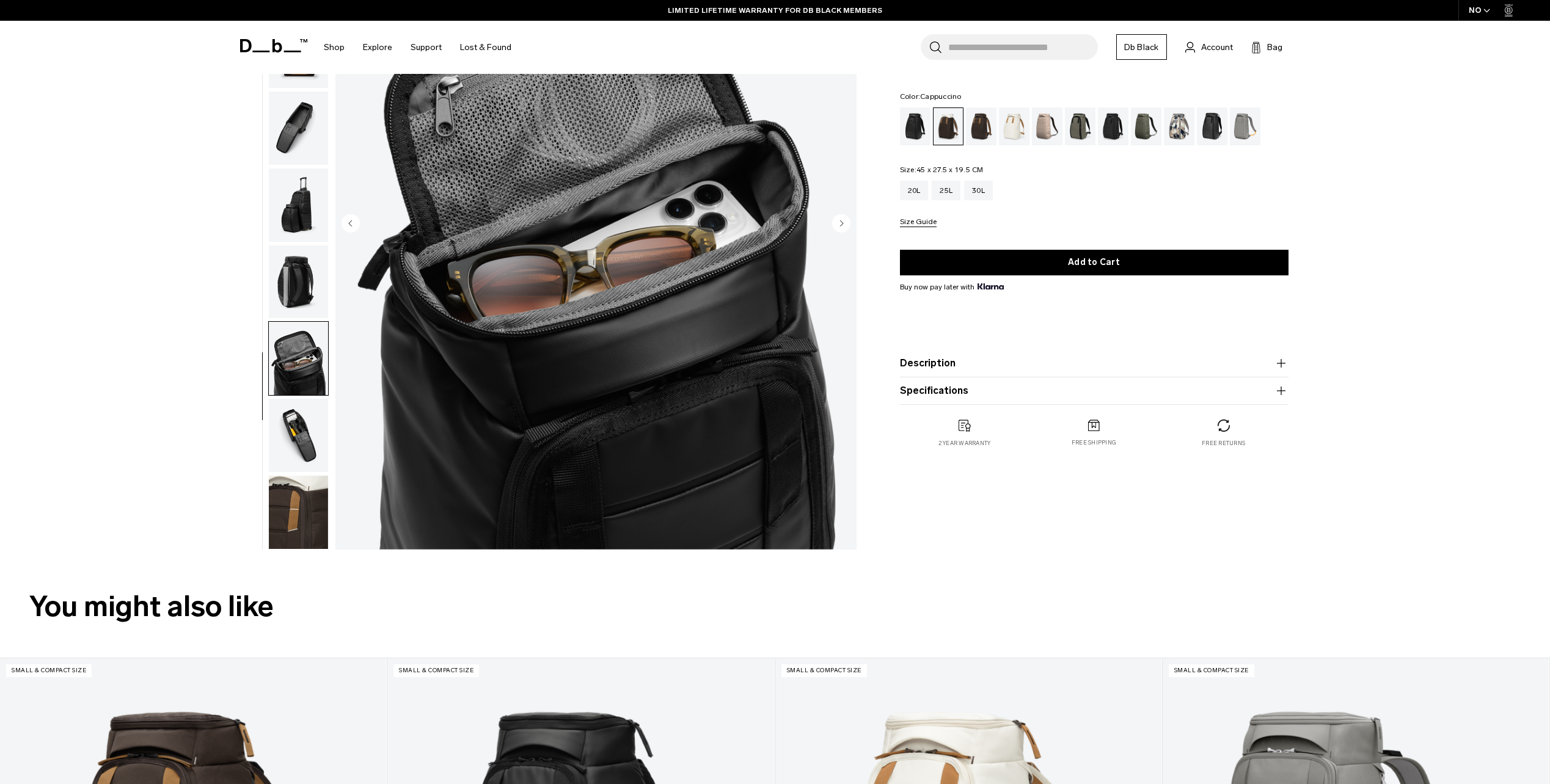
click at [302, 496] on img "button" at bounding box center [299, 512] width 59 height 73
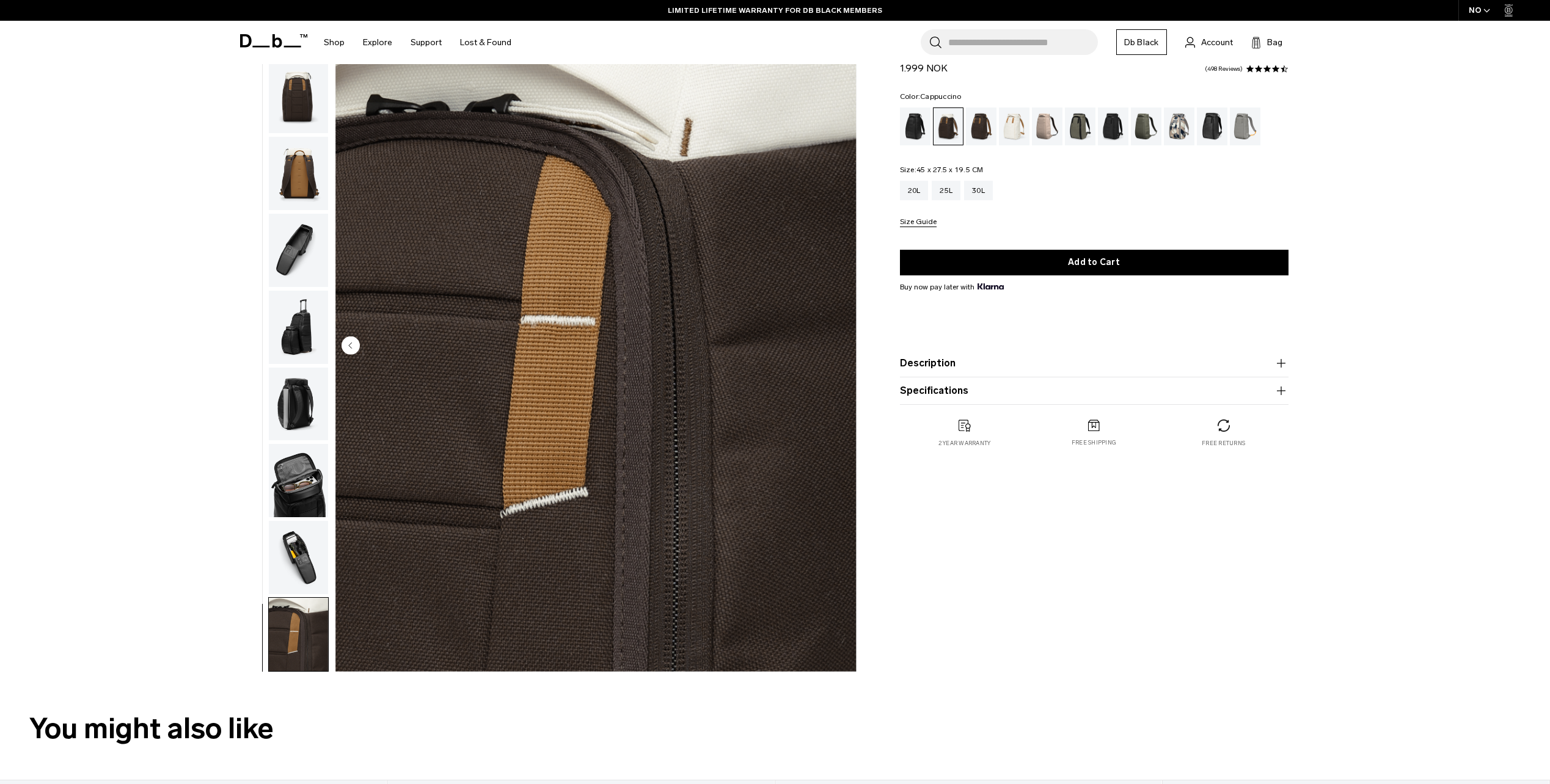
scroll to position [0, 0]
